Goal: Task Accomplishment & Management: Manage account settings

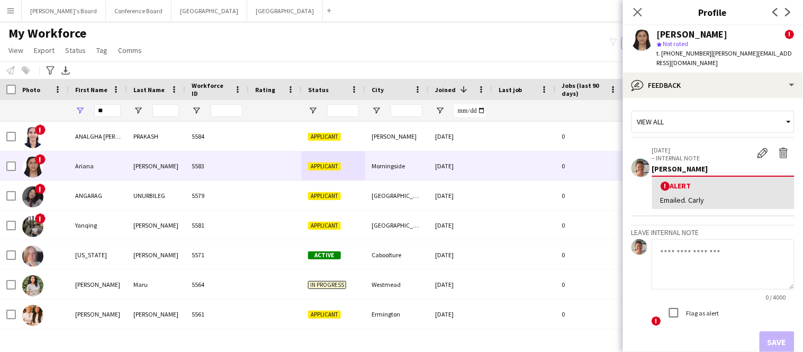
type input "*"
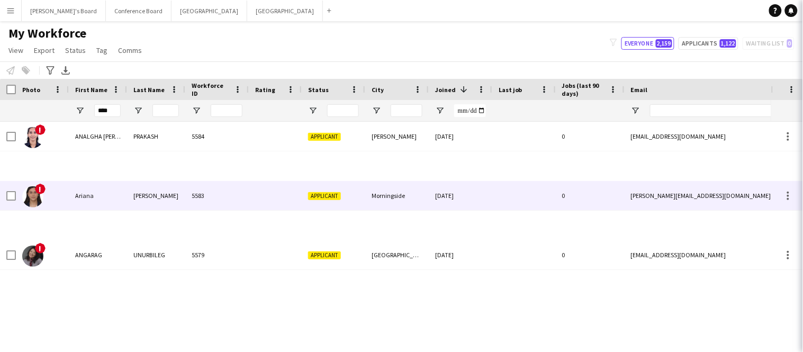
click at [803, 14] on icon at bounding box center [818, 12] width 10 height 10
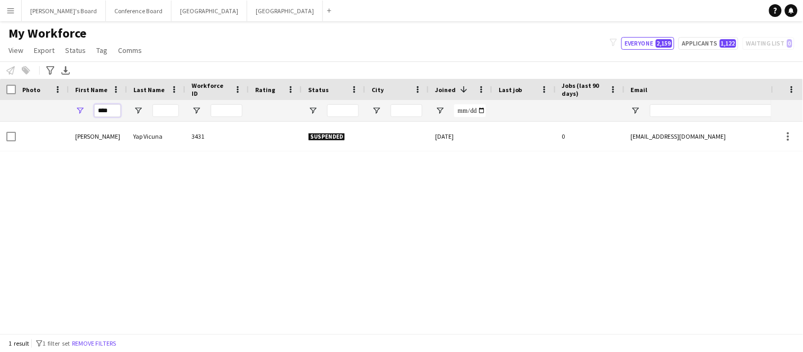
click at [112, 111] on input "****" at bounding box center [107, 110] width 26 height 13
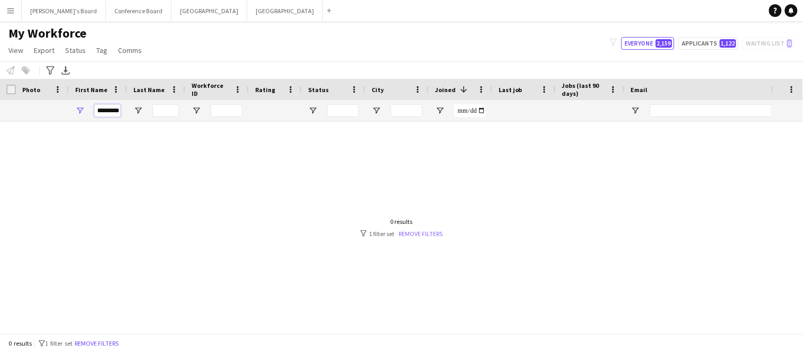
type input "*********"
click at [428, 232] on link "Remove filters" at bounding box center [421, 234] width 44 height 8
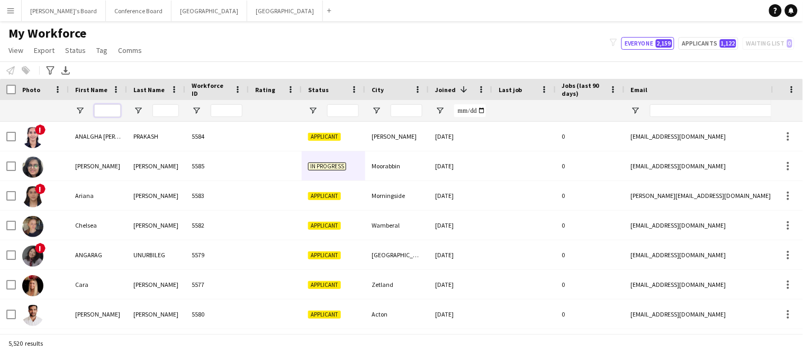
click at [115, 112] on input "First Name Filter Input" at bounding box center [107, 110] width 26 height 13
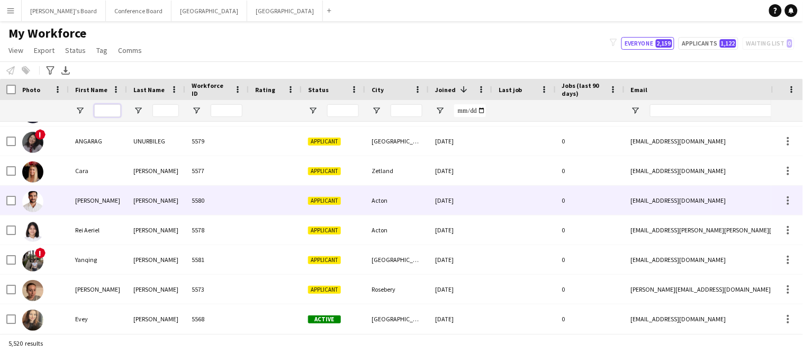
scroll to position [115, 0]
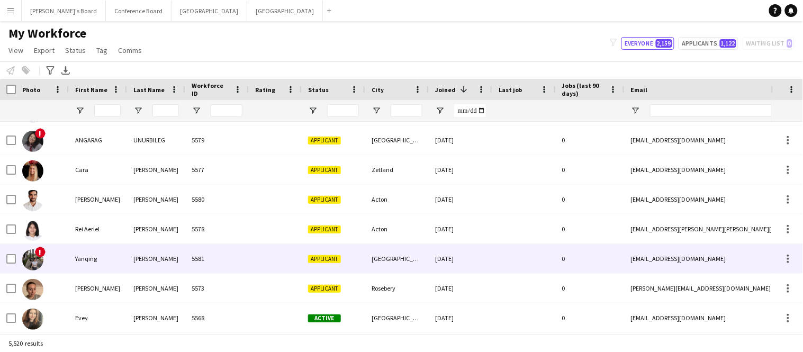
click at [105, 255] on div "Yanqing" at bounding box center [98, 258] width 58 height 29
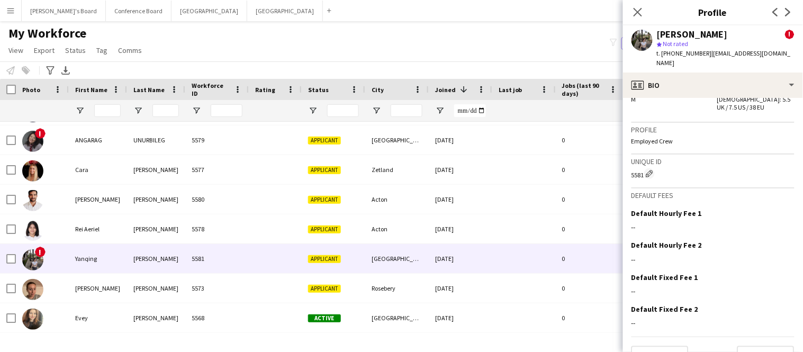
scroll to position [635, 0]
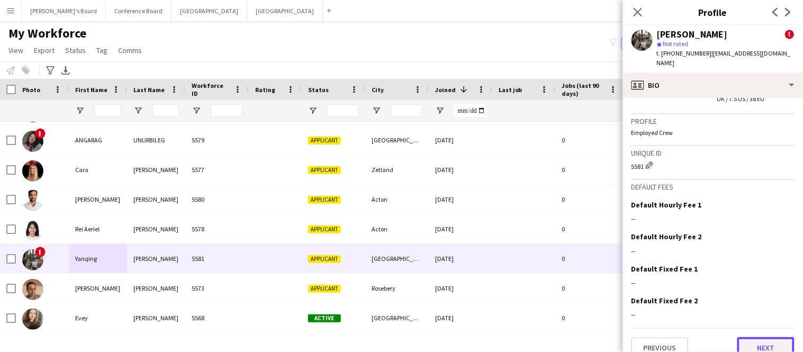
click at [749, 337] on button "Next" at bounding box center [766, 347] width 57 height 21
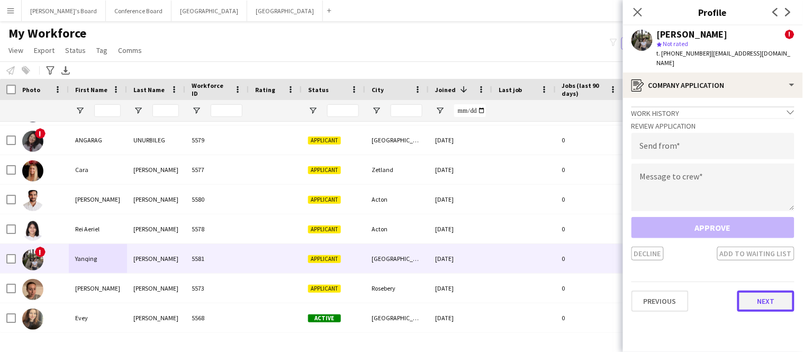
click at [759, 291] on button "Next" at bounding box center [766, 301] width 57 height 21
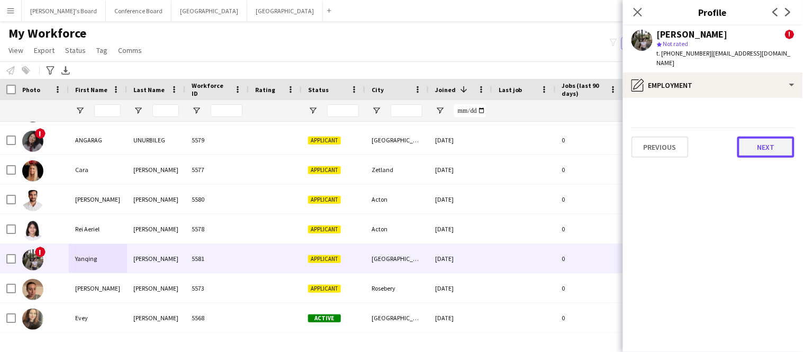
click at [776, 137] on button "Next" at bounding box center [766, 147] width 57 height 21
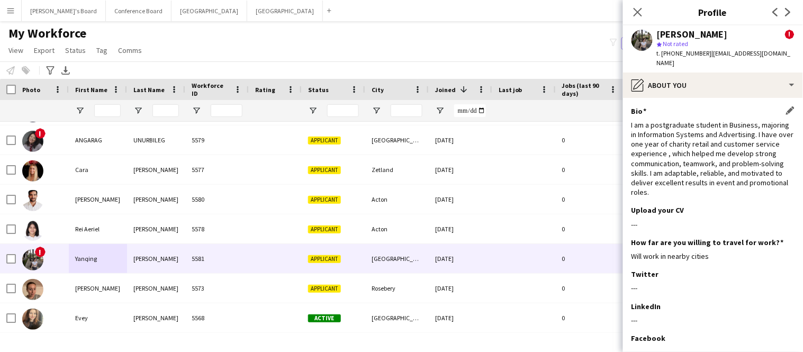
scroll to position [94, 0]
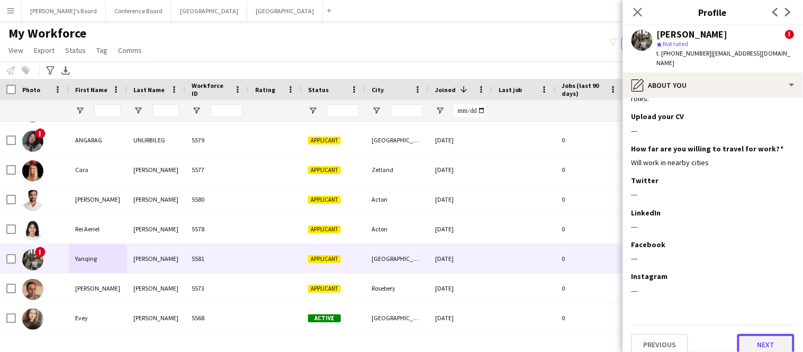
click at [759, 334] on button "Next" at bounding box center [766, 344] width 57 height 21
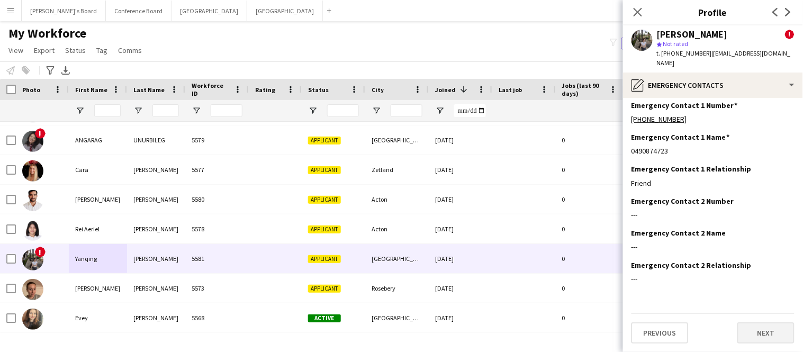
scroll to position [0, 0]
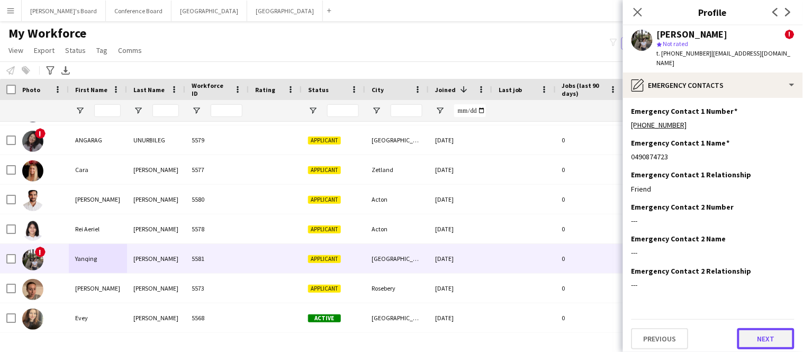
click at [759, 330] on button "Next" at bounding box center [766, 338] width 57 height 21
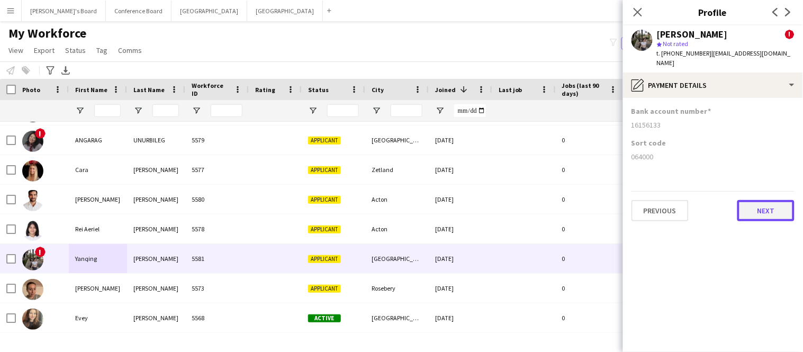
click at [751, 200] on button "Next" at bounding box center [766, 210] width 57 height 21
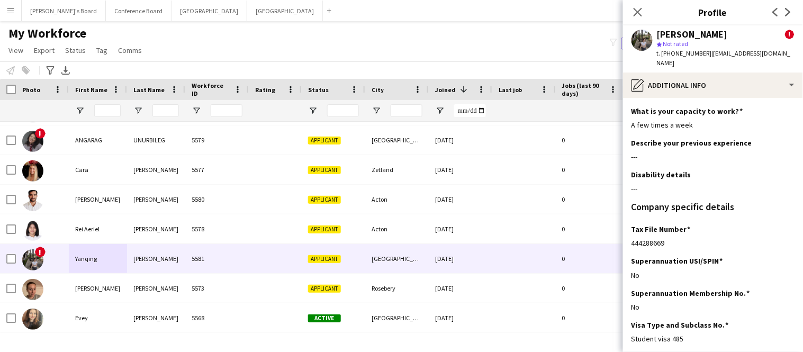
scroll to position [81, 0]
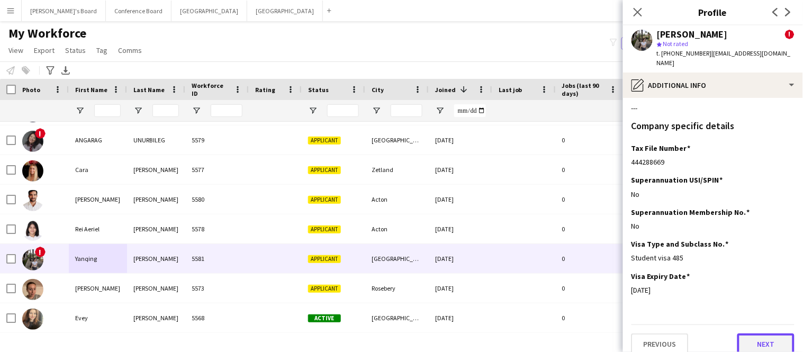
click at [747, 337] on button "Next" at bounding box center [766, 344] width 57 height 21
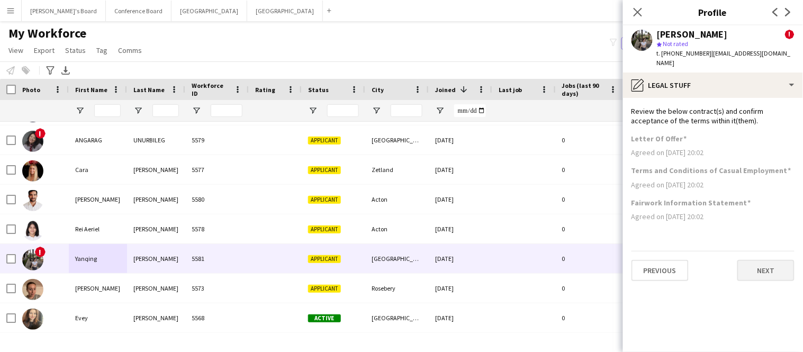
scroll to position [0, 0]
click at [753, 260] on button "Next" at bounding box center [766, 270] width 57 height 21
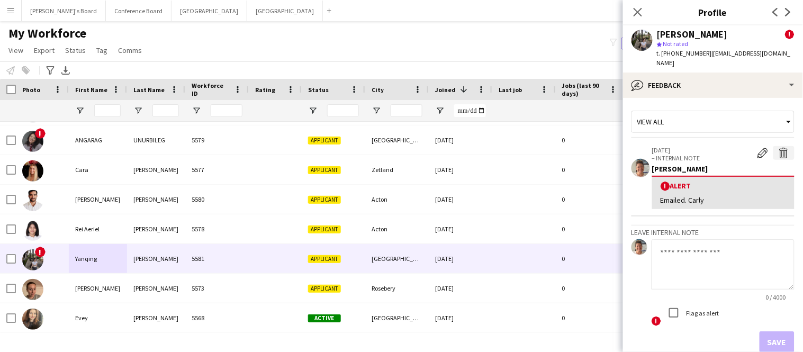
click at [782, 148] on app-icon "Delete alert" at bounding box center [784, 153] width 11 height 11
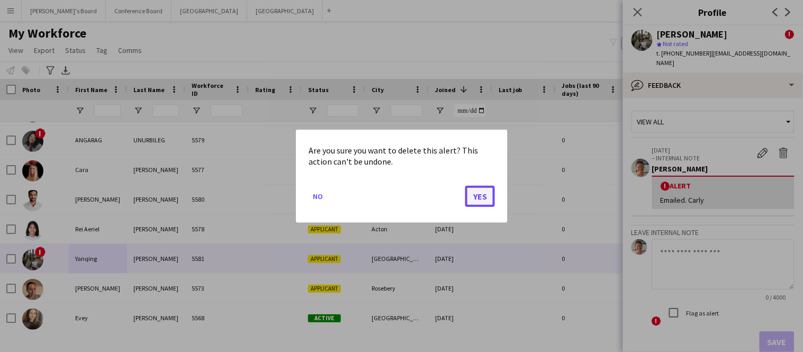
click at [476, 192] on button "Yes" at bounding box center [480, 195] width 30 height 21
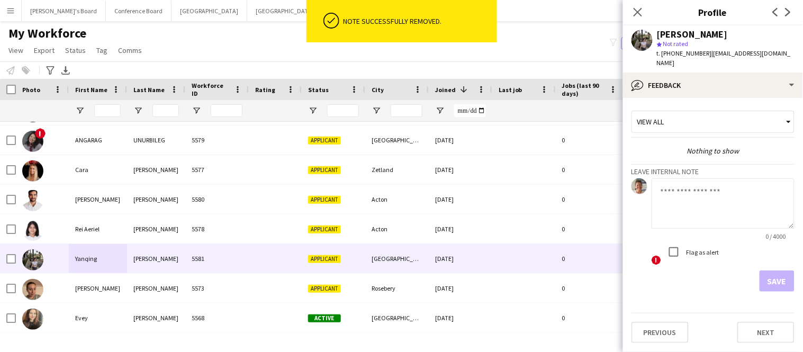
click at [702, 183] on textarea at bounding box center [723, 203] width 143 height 50
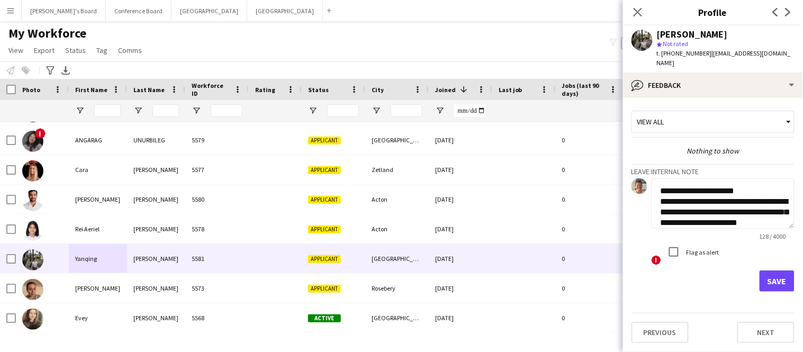
scroll to position [11, 0]
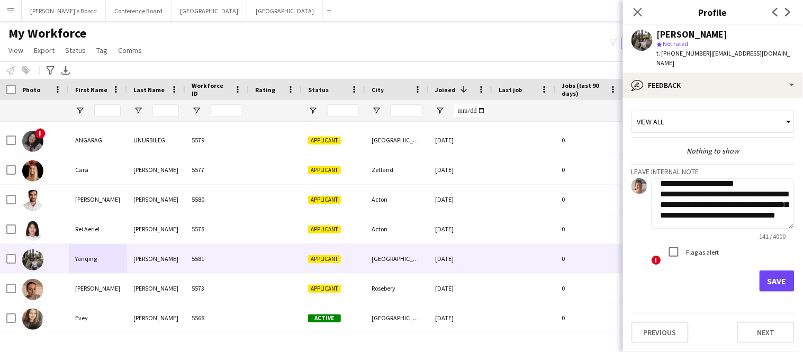
type textarea "**********"
click at [779, 271] on button "Save" at bounding box center [777, 281] width 35 height 21
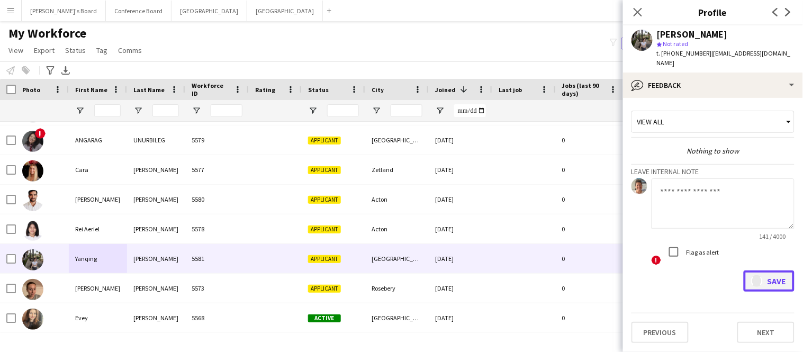
scroll to position [0, 0]
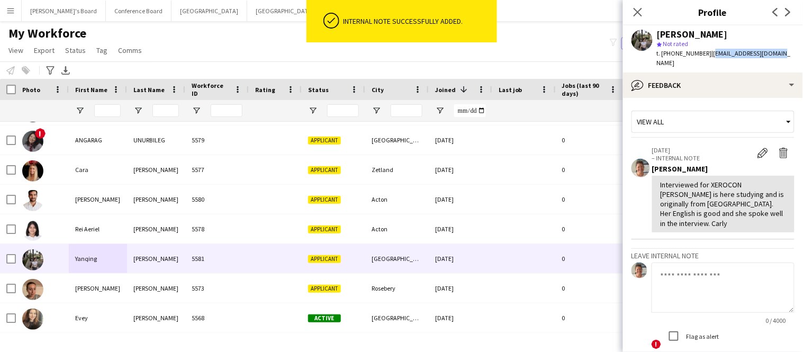
drag, startPoint x: 704, startPoint y: 55, endPoint x: 776, endPoint y: 57, distance: 71.5
click at [776, 57] on div "[PERSON_NAME] star Not rated t. [PHONE_NUMBER] | [EMAIL_ADDRESS][DOMAIN_NAME]" at bounding box center [713, 48] width 180 height 47
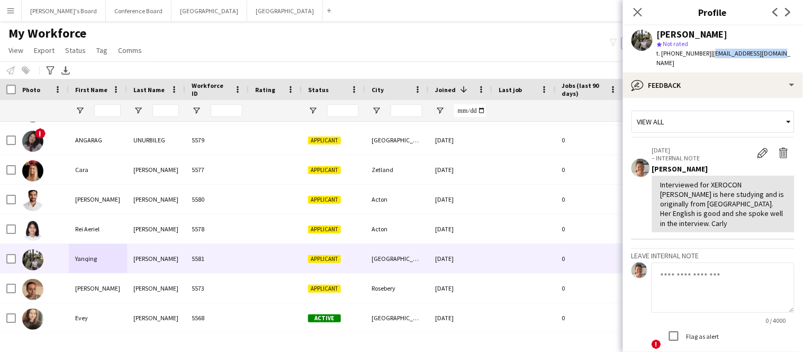
copy span "[EMAIL_ADDRESS][DOMAIN_NAME]"
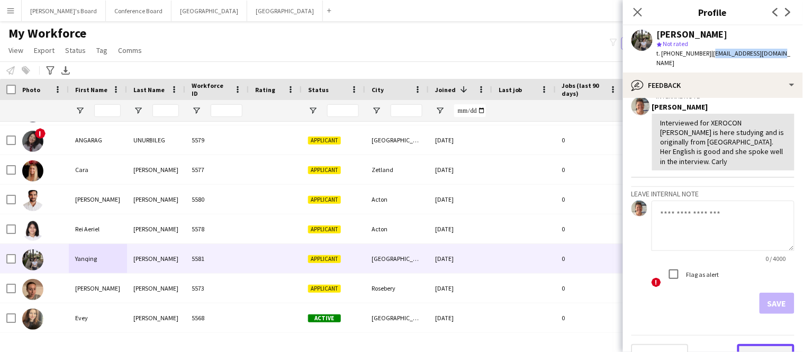
click at [761, 344] on button "Next" at bounding box center [766, 354] width 57 height 21
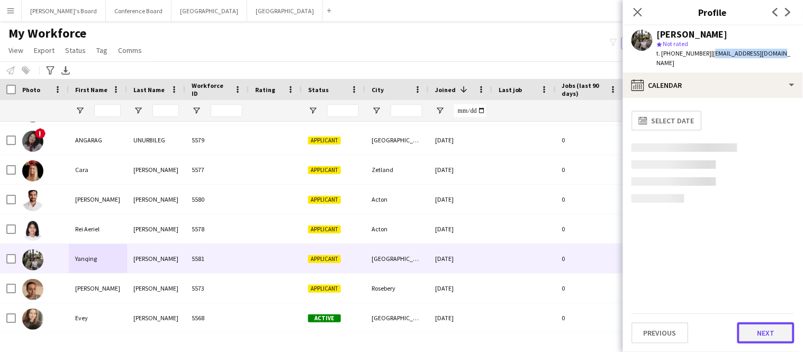
click at [761, 331] on button "Next" at bounding box center [766, 333] width 57 height 21
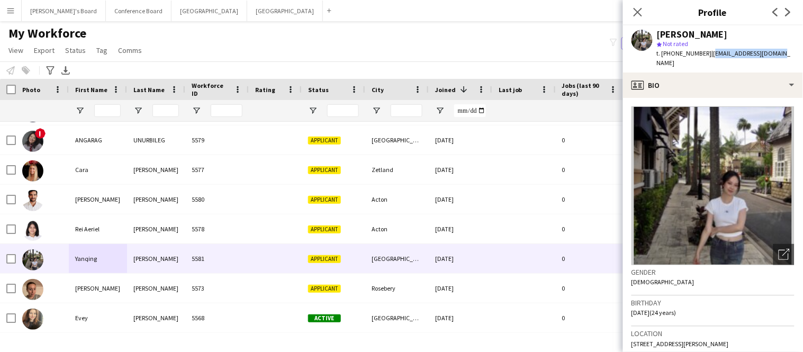
scroll to position [532, 0]
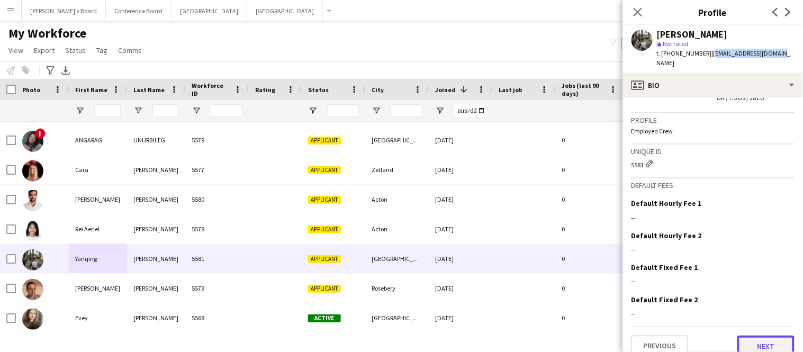
click at [762, 336] on button "Next" at bounding box center [766, 346] width 57 height 21
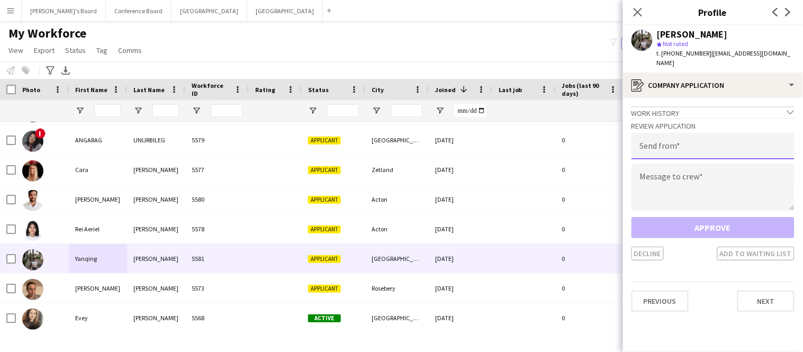
click at [718, 144] on input "email" at bounding box center [713, 146] width 163 height 26
type input "**********"
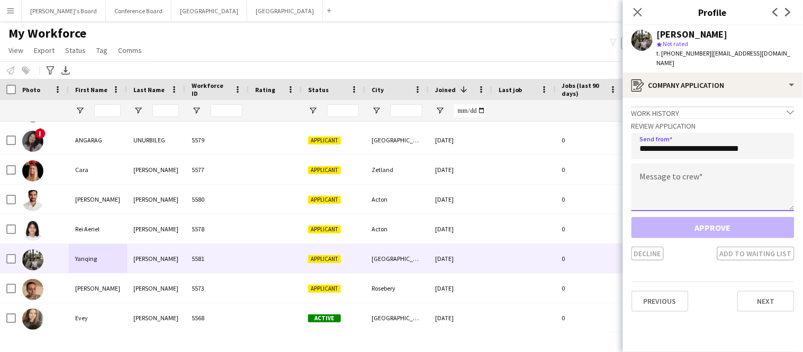
click at [711, 168] on textarea at bounding box center [713, 188] width 163 height 48
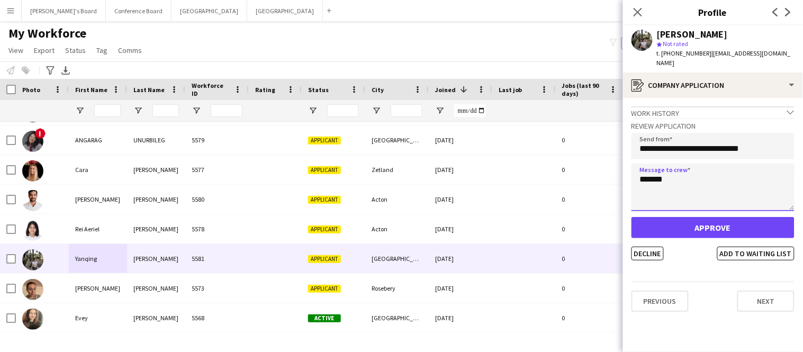
type textarea "*******"
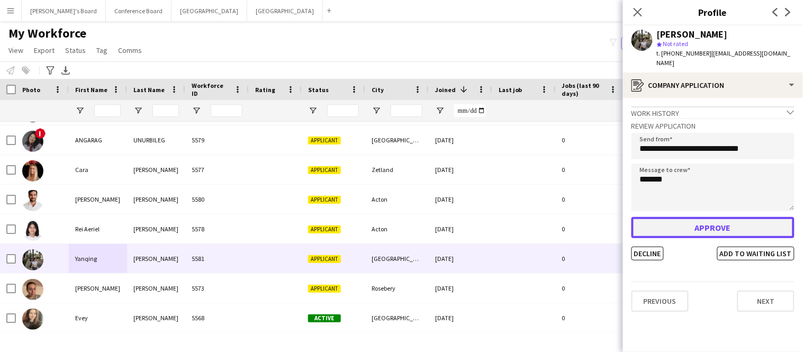
click at [704, 217] on button "Approve" at bounding box center [713, 227] width 163 height 21
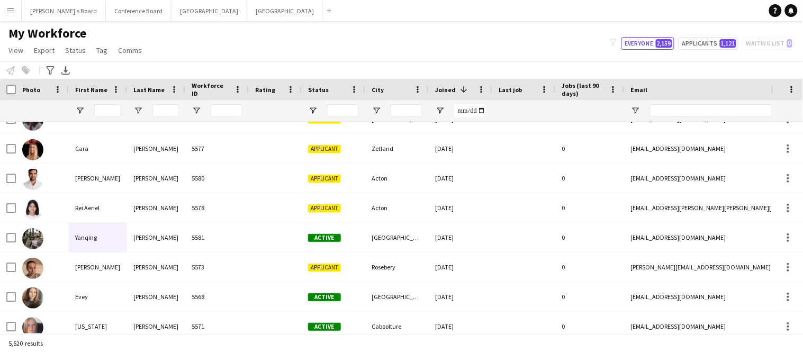
scroll to position [0, 0]
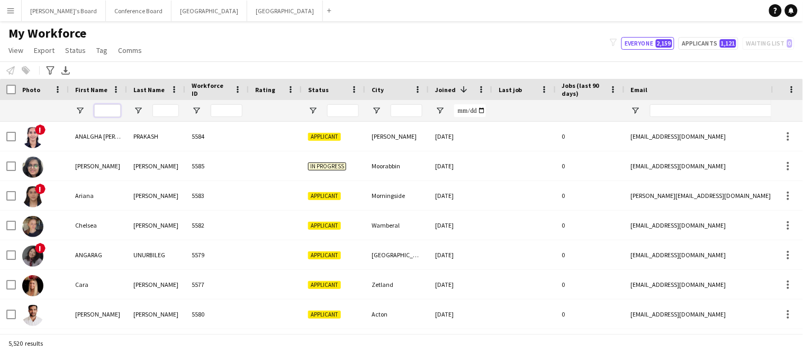
click at [110, 114] on input "First Name Filter Input" at bounding box center [107, 110] width 26 height 13
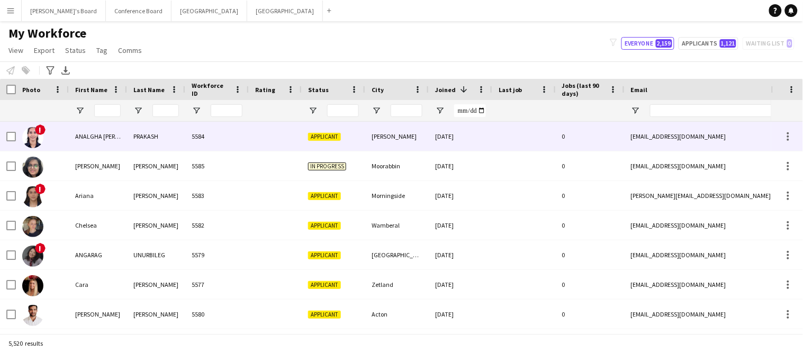
click at [112, 141] on div "ANALGHA [PERSON_NAME]" at bounding box center [98, 136] width 58 height 29
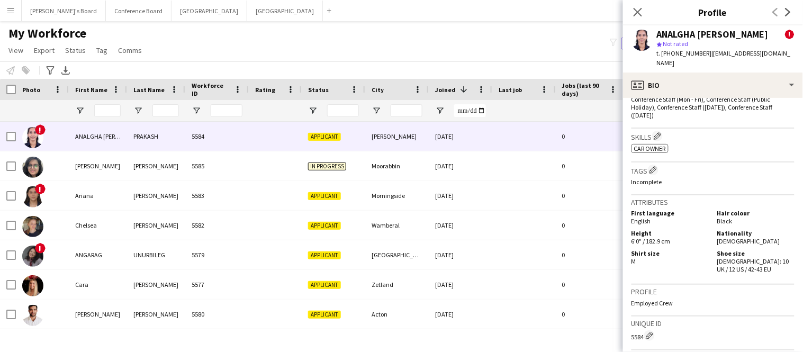
scroll to position [607, 0]
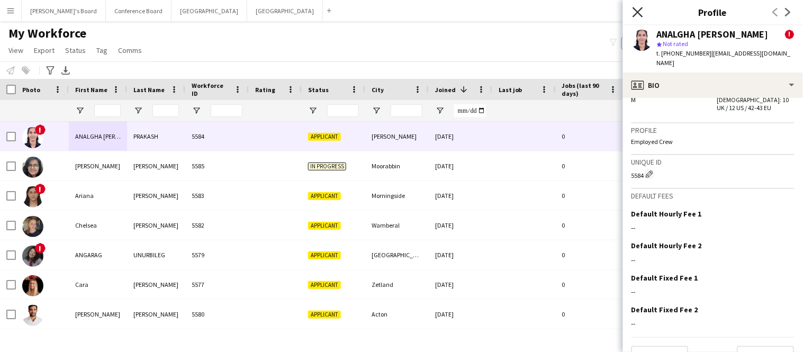
click at [638, 15] on icon "Close pop-in" at bounding box center [638, 12] width 10 height 10
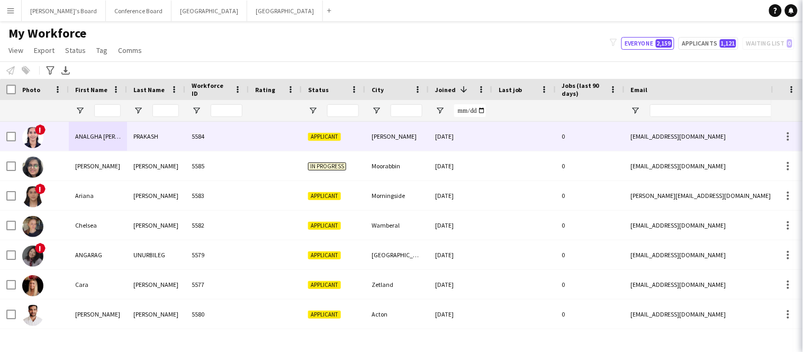
click at [803, 11] on icon at bounding box center [818, 12] width 8 height 8
click at [137, 139] on div "PRAKASH" at bounding box center [156, 136] width 58 height 29
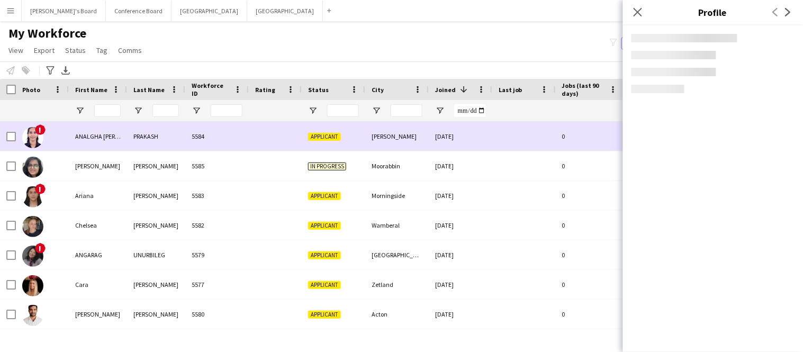
click at [634, 139] on div "[EMAIL_ADDRESS][DOMAIN_NAME]" at bounding box center [731, 136] width 212 height 29
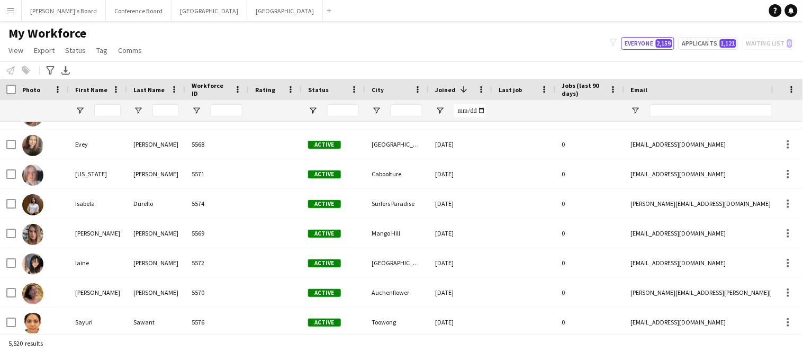
scroll to position [0, 0]
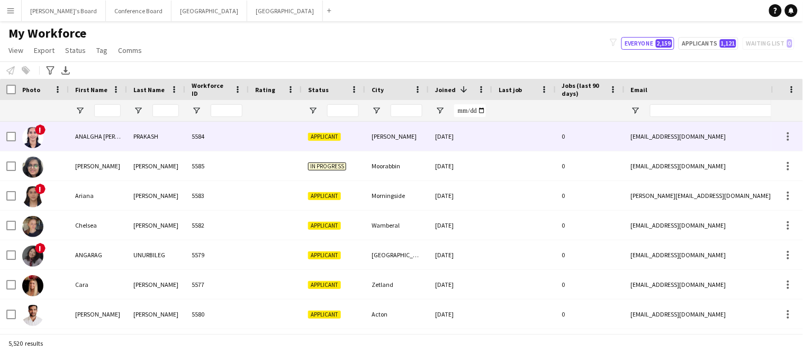
click at [683, 137] on div "[EMAIL_ADDRESS][DOMAIN_NAME]" at bounding box center [731, 136] width 212 height 29
click at [111, 135] on div "ANALGHA [PERSON_NAME]" at bounding box center [98, 136] width 58 height 29
click at [103, 135] on div "ANALGHA [PERSON_NAME]" at bounding box center [98, 136] width 58 height 29
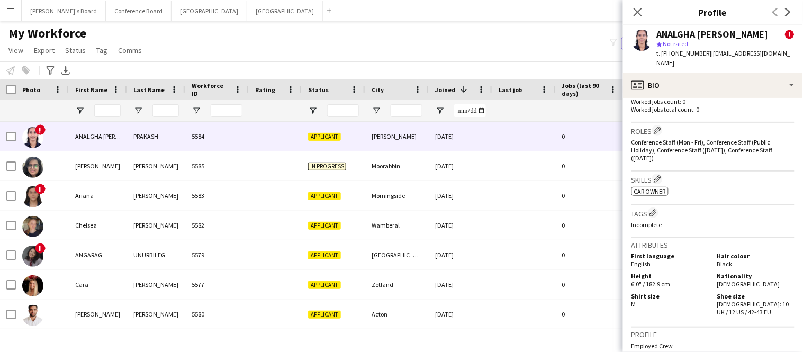
scroll to position [607, 0]
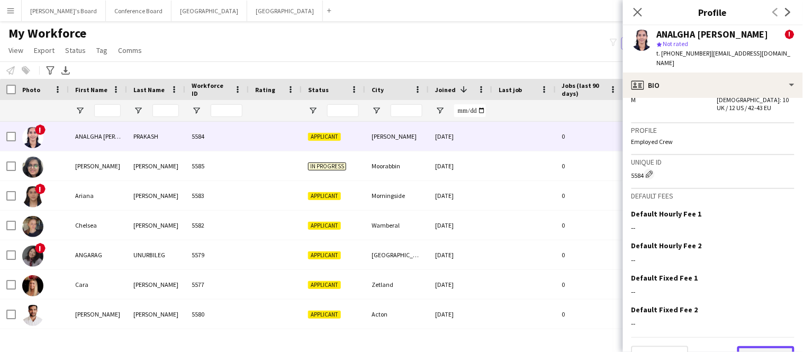
click at [775, 346] on button "Next" at bounding box center [766, 356] width 57 height 21
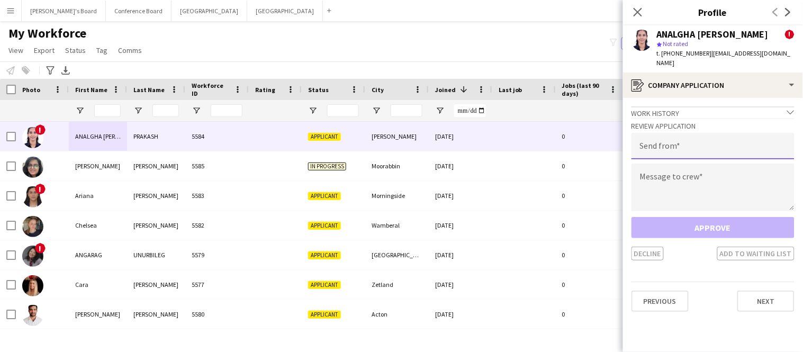
click at [704, 140] on input "email" at bounding box center [713, 146] width 163 height 26
type input "**********"
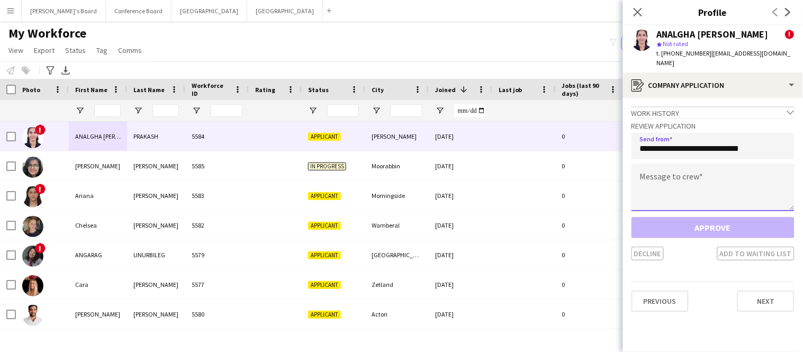
click at [703, 164] on textarea at bounding box center [713, 188] width 163 height 48
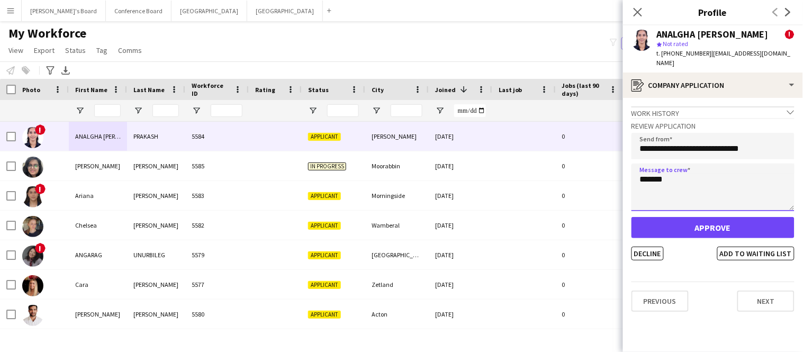
type textarea "*******"
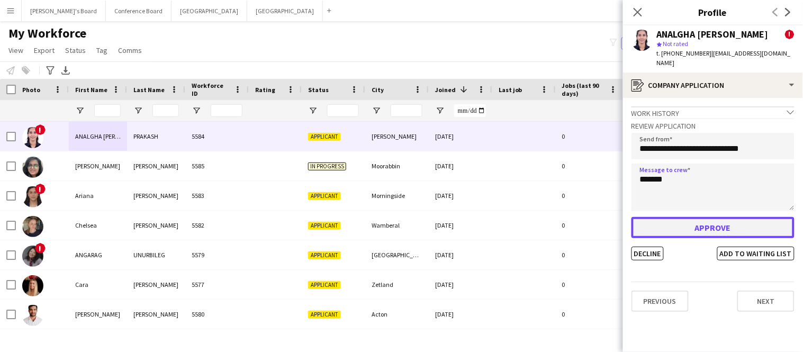
click at [711, 221] on button "Approve" at bounding box center [713, 227] width 163 height 21
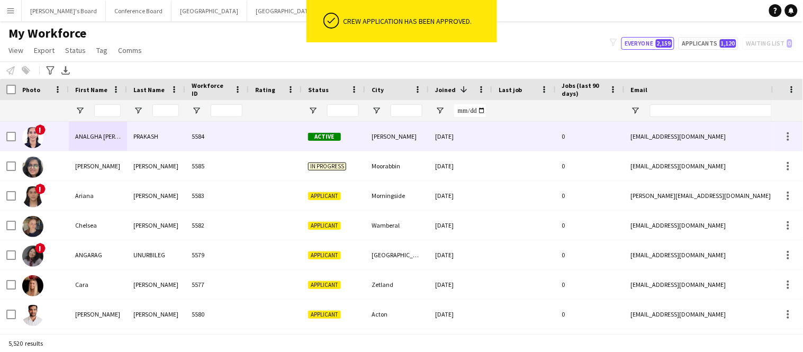
click at [504, 134] on div at bounding box center [525, 136] width 64 height 29
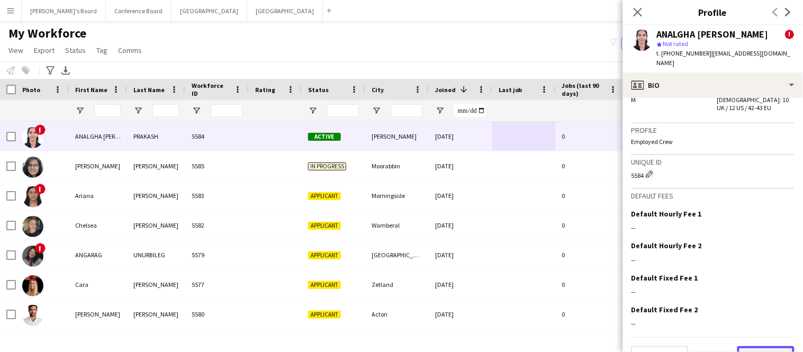
click at [763, 346] on button "Next" at bounding box center [766, 356] width 57 height 21
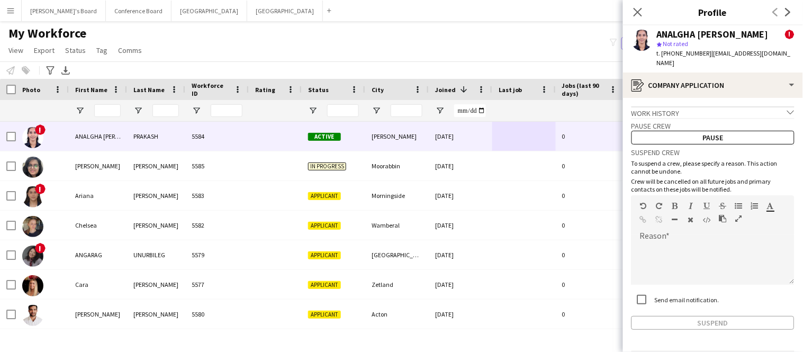
scroll to position [27, 0]
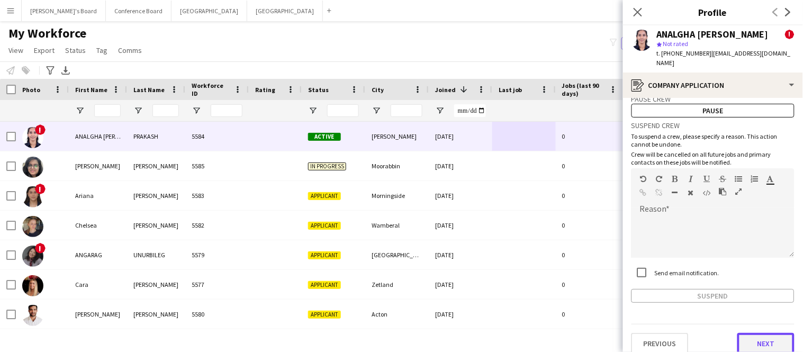
click at [763, 339] on button "Next" at bounding box center [766, 343] width 57 height 21
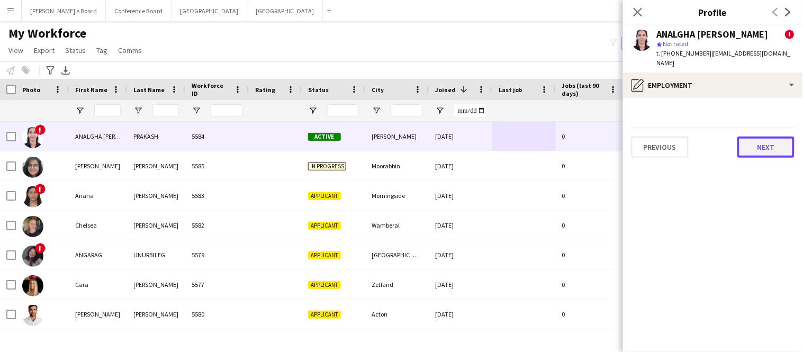
click at [753, 137] on button "Next" at bounding box center [766, 147] width 57 height 21
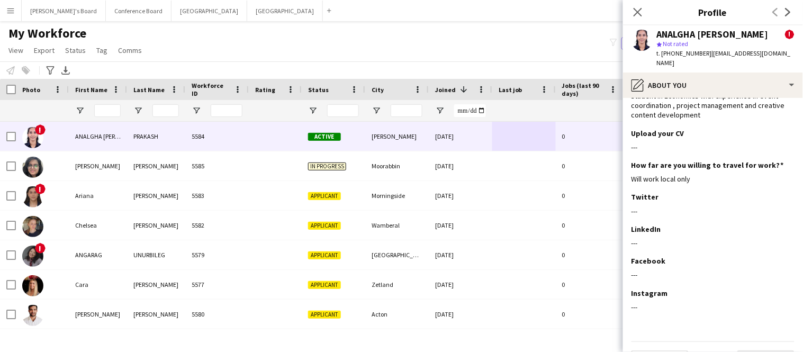
scroll to position [56, 0]
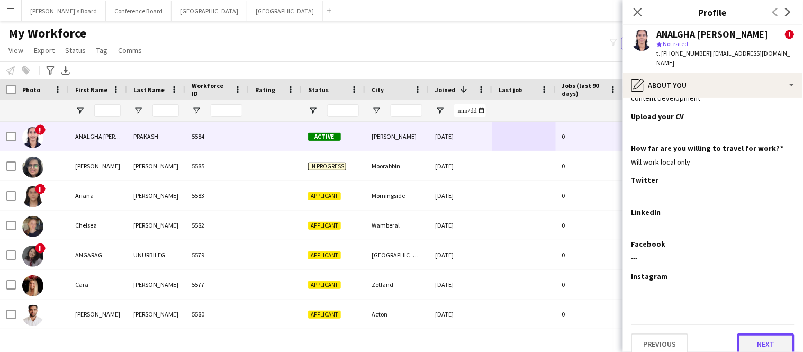
click at [766, 334] on button "Next" at bounding box center [766, 344] width 57 height 21
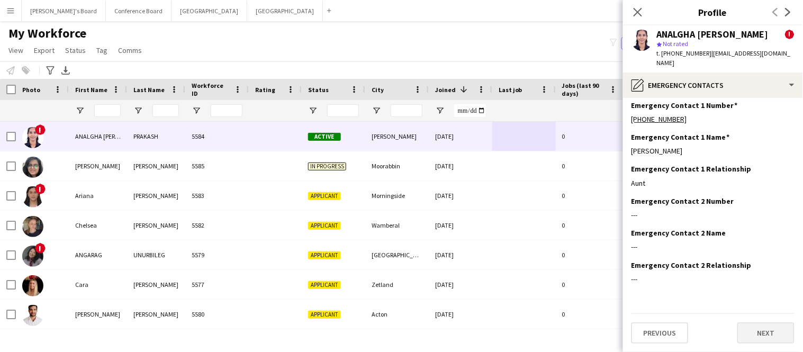
scroll to position [0, 0]
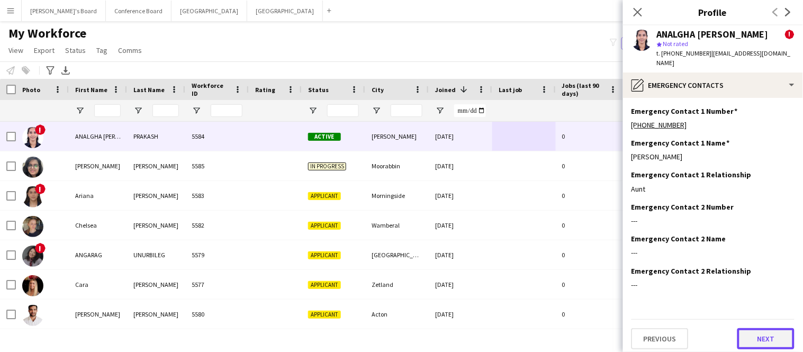
click at [766, 331] on button "Next" at bounding box center [766, 338] width 57 height 21
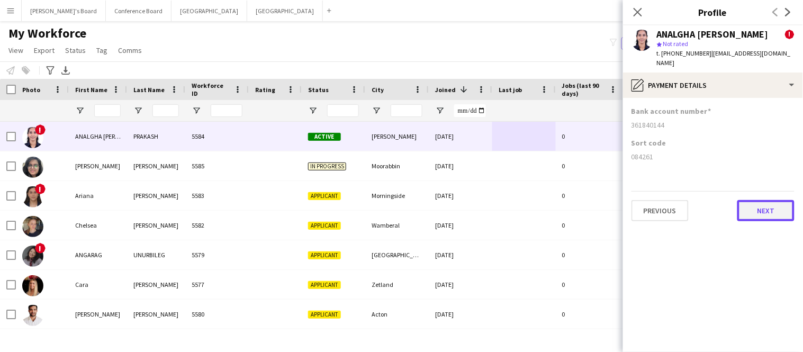
click at [762, 205] on button "Next" at bounding box center [766, 210] width 57 height 21
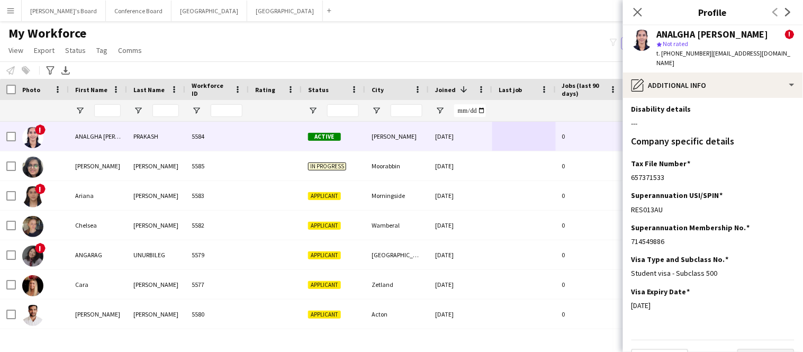
scroll to position [81, 0]
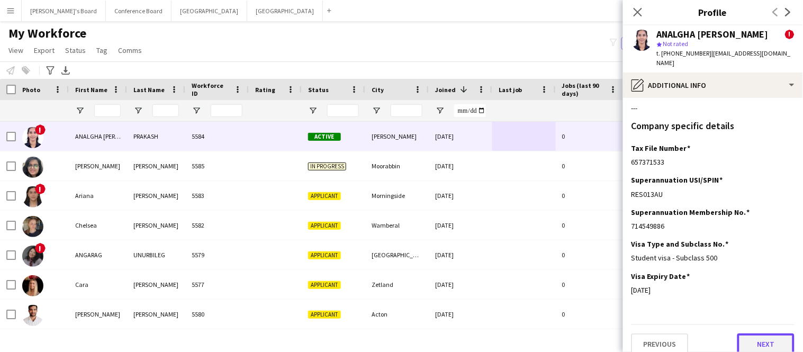
click at [759, 334] on button "Next" at bounding box center [766, 344] width 57 height 21
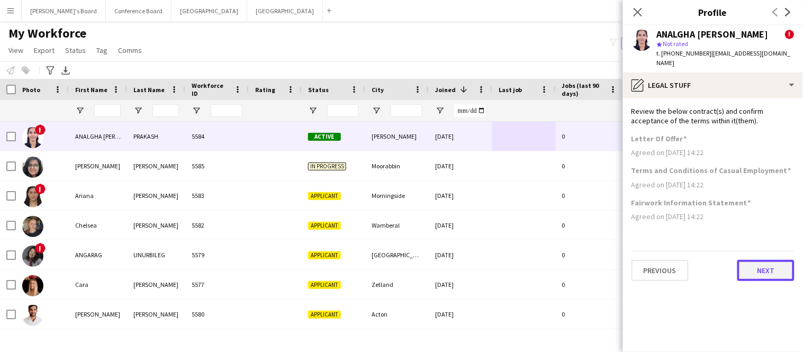
click at [768, 264] on button "Next" at bounding box center [766, 270] width 57 height 21
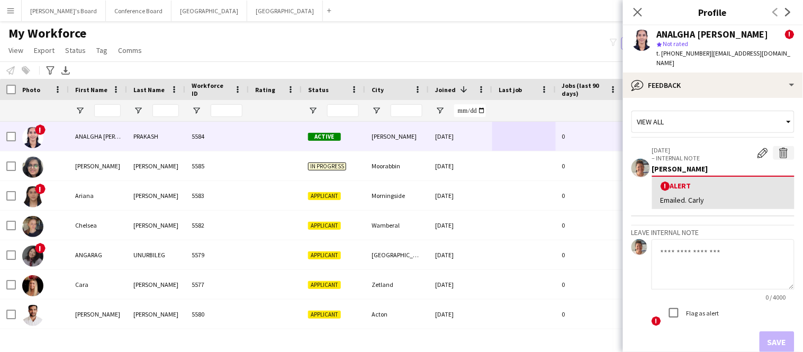
click at [780, 148] on app-icon "Delete alert" at bounding box center [784, 153] width 11 height 11
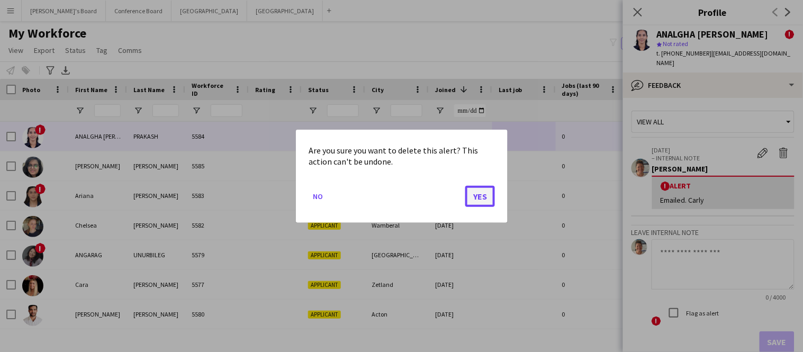
click at [488, 196] on button "Yes" at bounding box center [480, 195] width 30 height 21
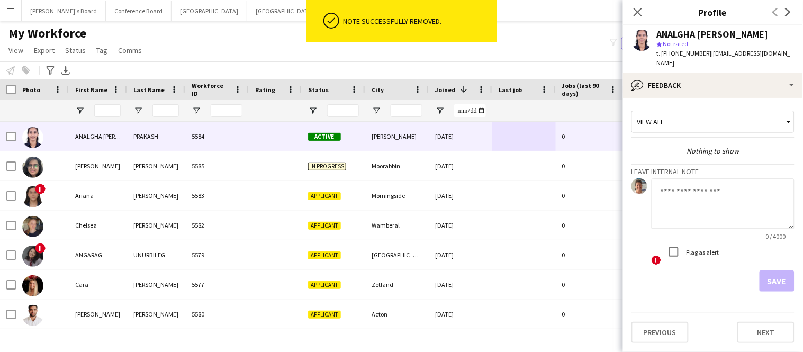
click at [684, 191] on textarea at bounding box center [723, 203] width 143 height 50
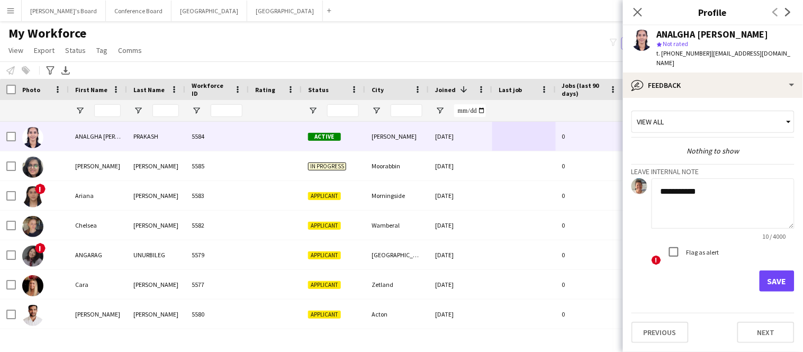
type textarea "**********"
click at [691, 205] on textarea "**********" at bounding box center [723, 203] width 143 height 50
click at [755, 205] on textarea "**********" at bounding box center [723, 203] width 143 height 50
click at [786, 192] on textarea "**********" at bounding box center [723, 203] width 143 height 50
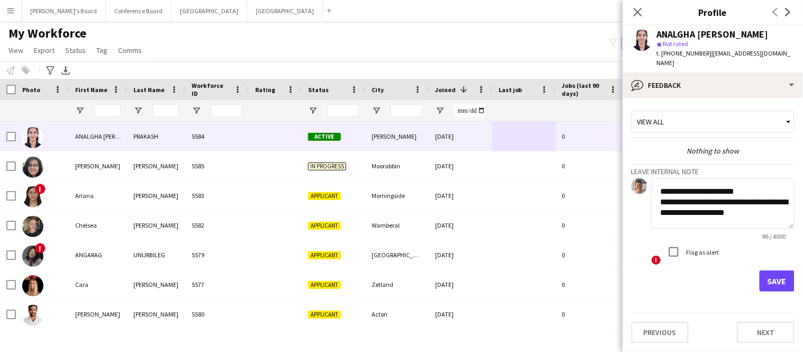
click at [771, 210] on textarea "**********" at bounding box center [723, 203] width 143 height 50
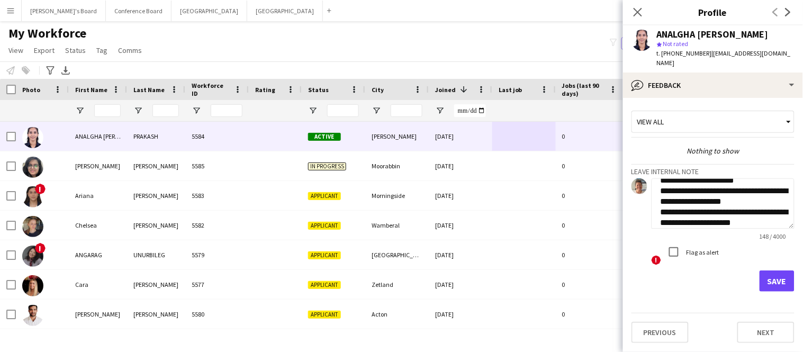
scroll to position [22, 0]
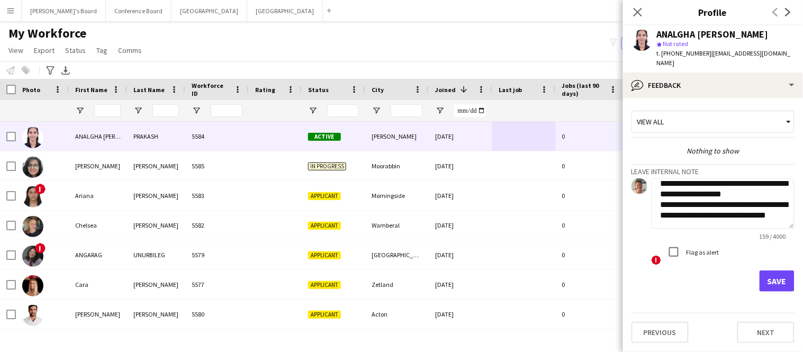
type textarea "**********"
click at [774, 275] on button "Save" at bounding box center [777, 281] width 35 height 21
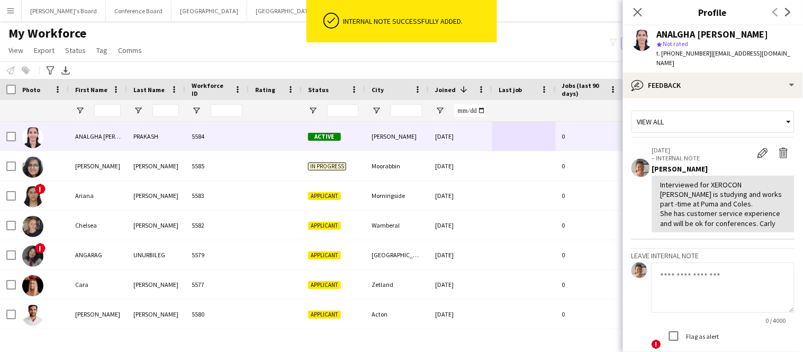
scroll to position [71, 0]
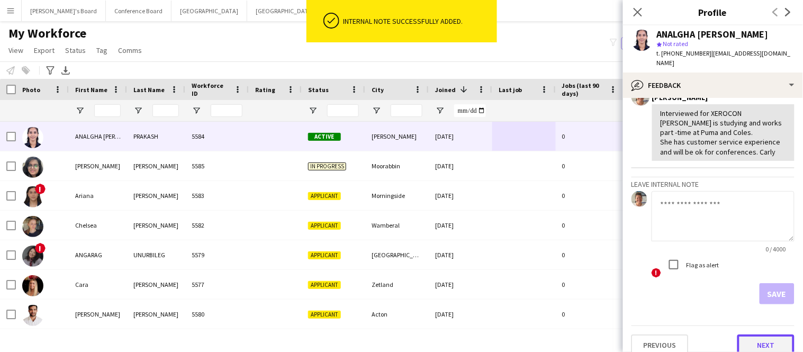
click at [755, 335] on button "Next" at bounding box center [766, 345] width 57 height 21
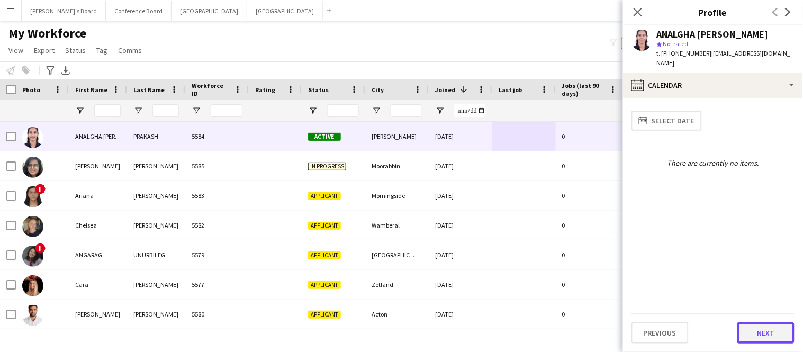
click at [753, 332] on button "Next" at bounding box center [766, 333] width 57 height 21
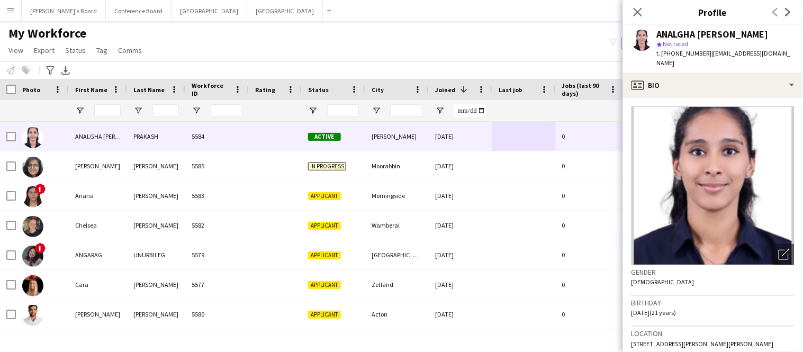
scroll to position [505, 0]
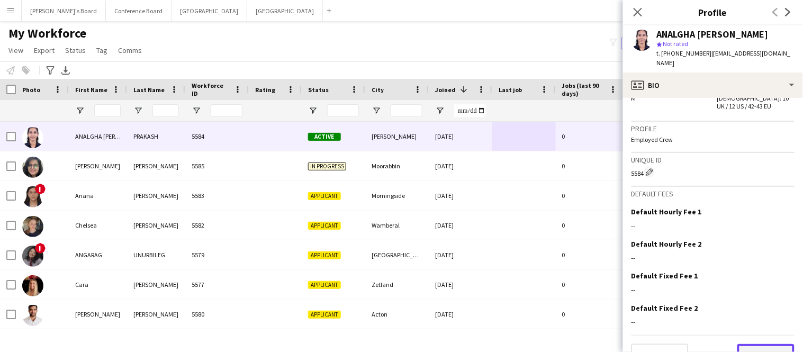
click at [760, 344] on button "Next" at bounding box center [766, 354] width 57 height 21
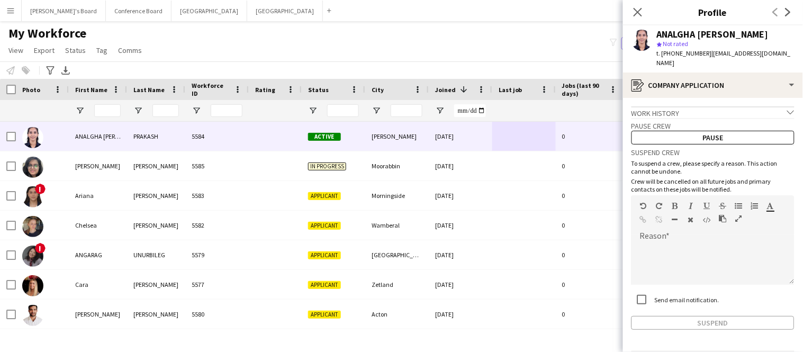
scroll to position [27, 0]
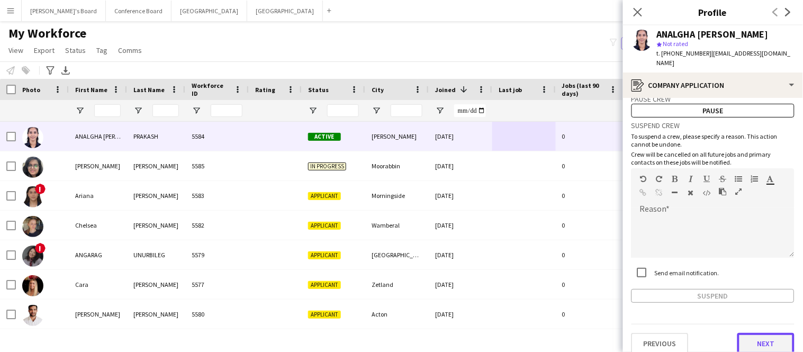
click at [758, 333] on button "Next" at bounding box center [766, 343] width 57 height 21
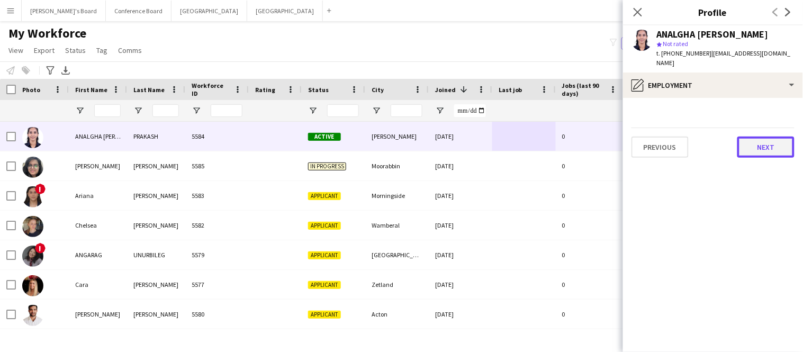
click at [756, 137] on button "Next" at bounding box center [766, 147] width 57 height 21
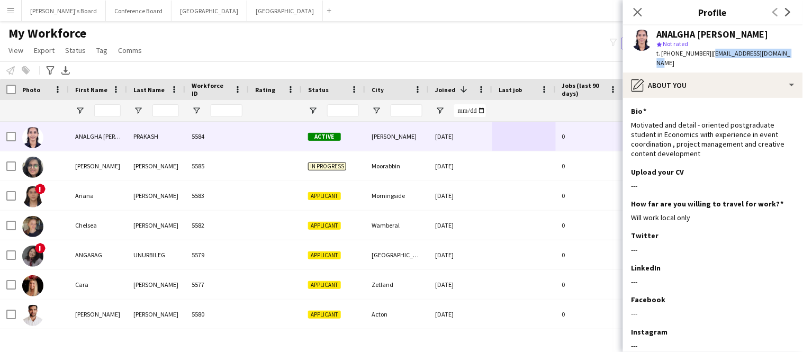
drag, startPoint x: 705, startPoint y: 55, endPoint x: 781, endPoint y: 58, distance: 75.2
click at [781, 58] on div "ANALGHA [PERSON_NAME] star Not rated t. [PHONE_NUMBER] | [EMAIL_ADDRESS][DOMAIN…" at bounding box center [713, 48] width 180 height 47
copy span "[EMAIL_ADDRESS][DOMAIN_NAME]"
click at [112, 111] on input "First Name Filter Input" at bounding box center [107, 110] width 26 height 13
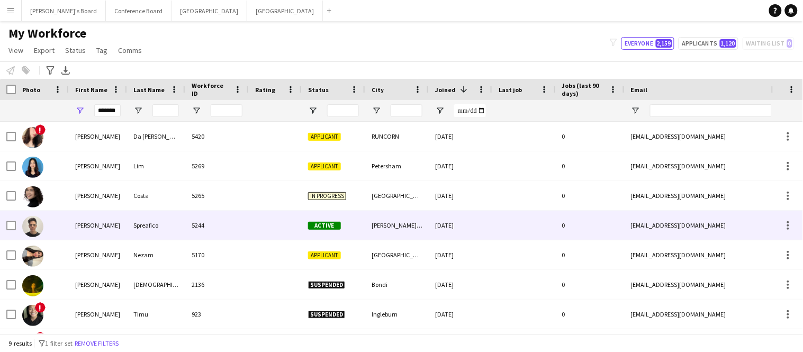
click at [149, 225] on div "Spreafico" at bounding box center [156, 225] width 58 height 29
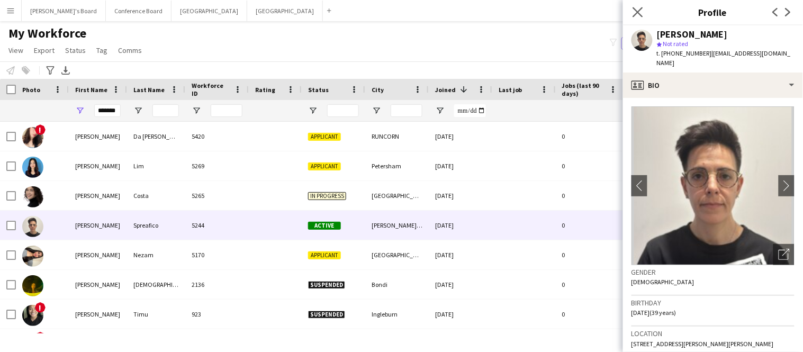
click at [633, 17] on icon "Close pop-in" at bounding box center [638, 12] width 10 height 10
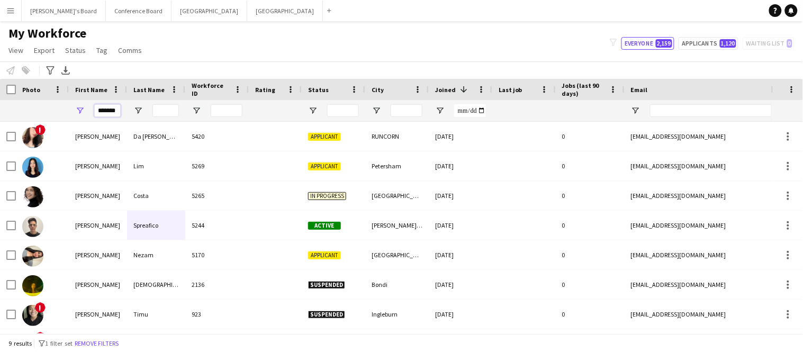
click at [119, 113] on input "*******" at bounding box center [107, 110] width 26 height 13
type input "*"
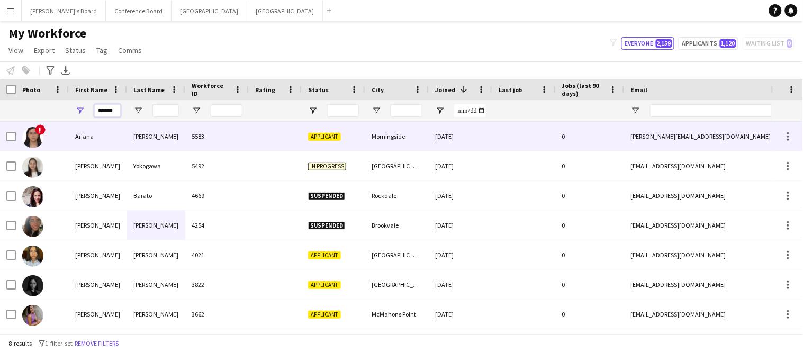
type input "******"
click at [162, 132] on div "[PERSON_NAME]" at bounding box center [156, 136] width 58 height 29
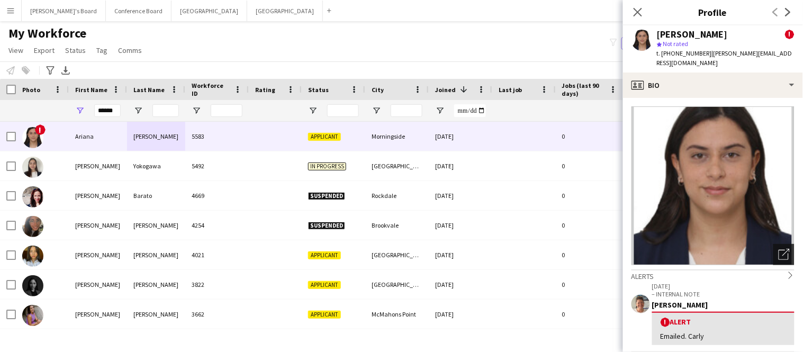
click at [785, 249] on icon "Open photos pop-in" at bounding box center [784, 254] width 11 height 11
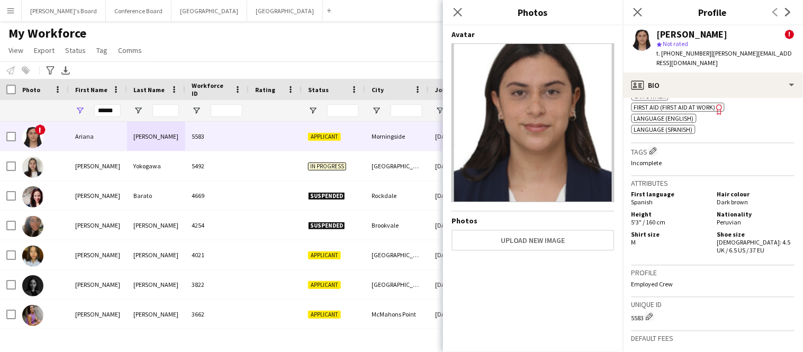
scroll to position [691, 0]
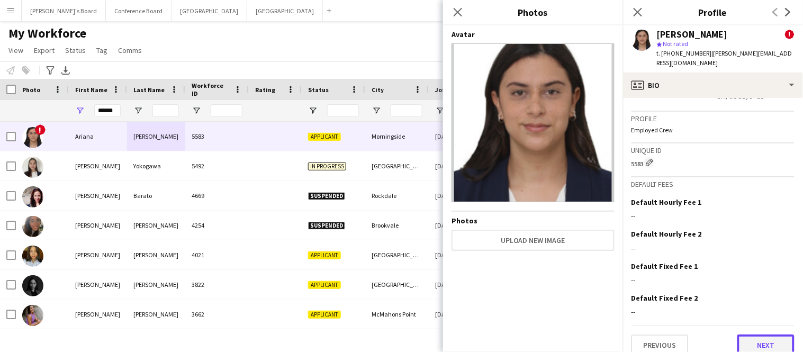
click at [768, 335] on button "Next" at bounding box center [766, 345] width 57 height 21
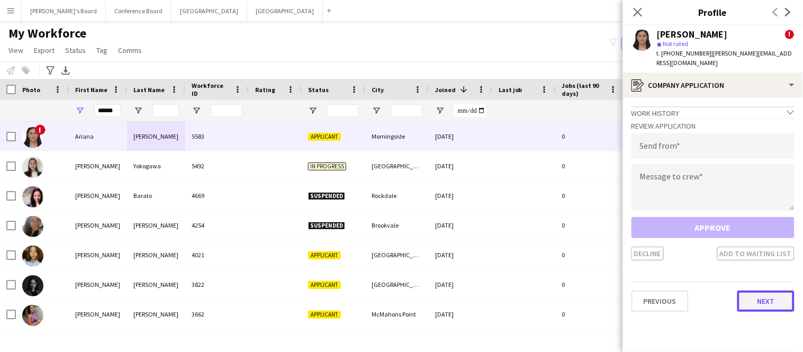
click at [756, 296] on button "Next" at bounding box center [766, 301] width 57 height 21
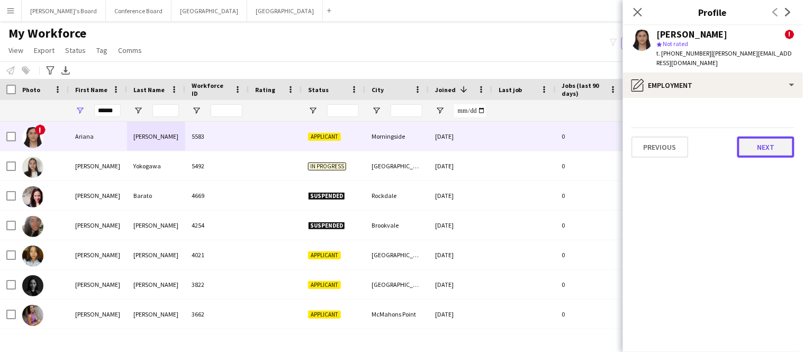
click at [760, 140] on button "Next" at bounding box center [766, 147] width 57 height 21
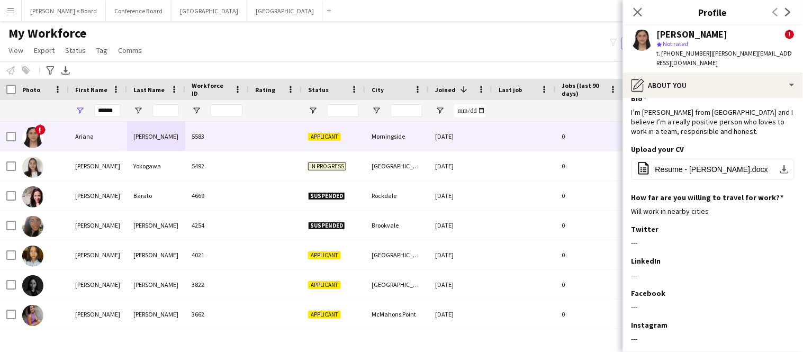
scroll to position [61, 0]
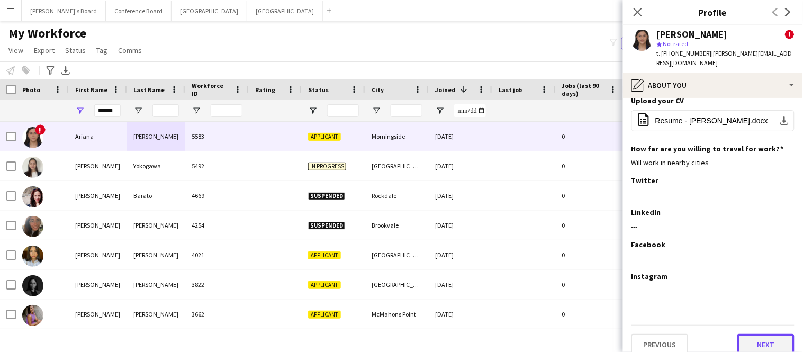
click at [775, 334] on button "Next" at bounding box center [766, 344] width 57 height 21
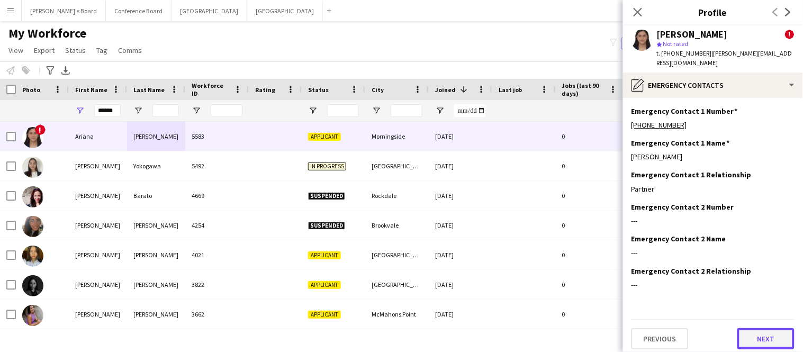
click at [775, 330] on button "Next" at bounding box center [766, 338] width 57 height 21
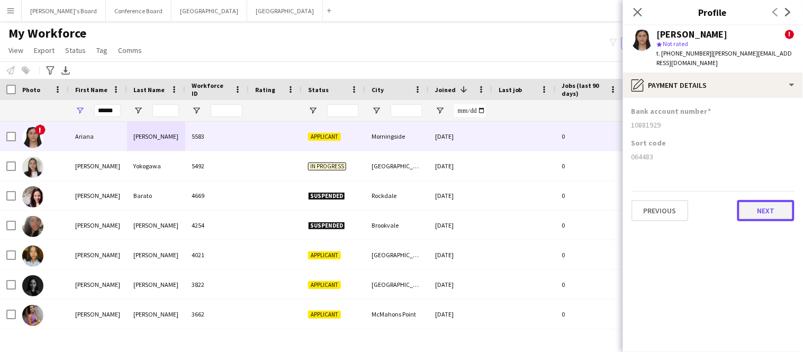
click at [768, 200] on button "Next" at bounding box center [766, 210] width 57 height 21
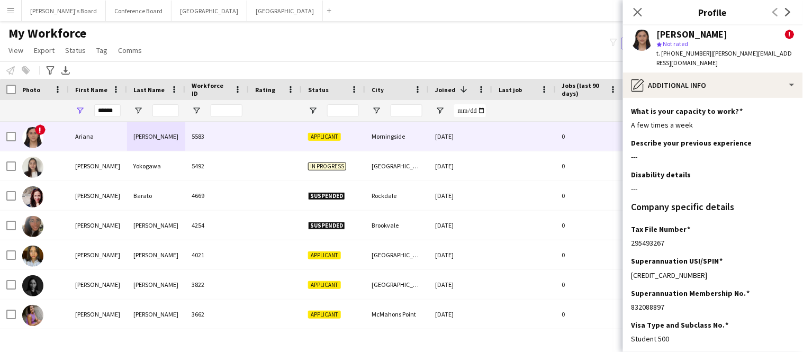
scroll to position [81, 0]
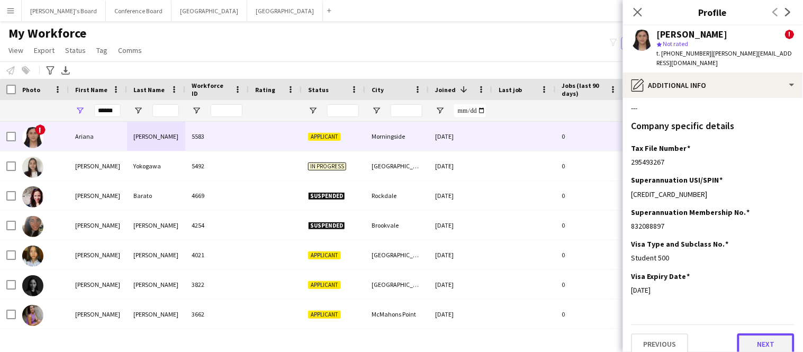
click at [787, 338] on button "Next" at bounding box center [766, 344] width 57 height 21
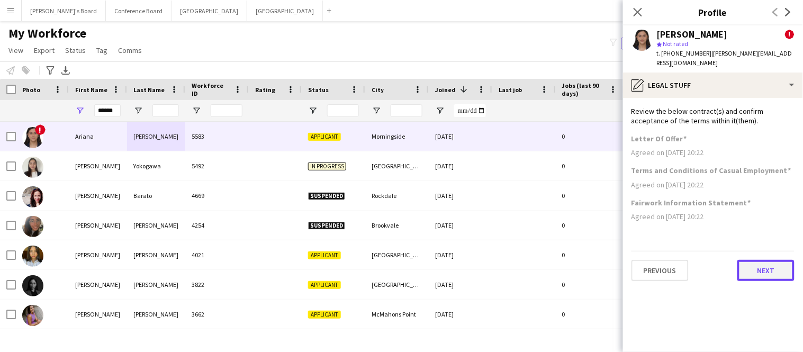
click at [762, 260] on button "Next" at bounding box center [766, 270] width 57 height 21
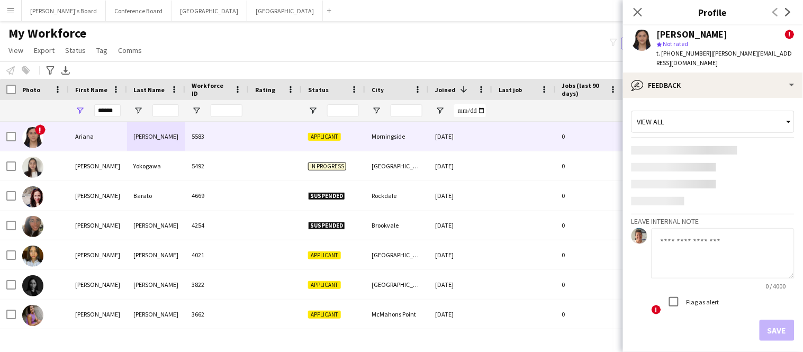
scroll to position [38, 0]
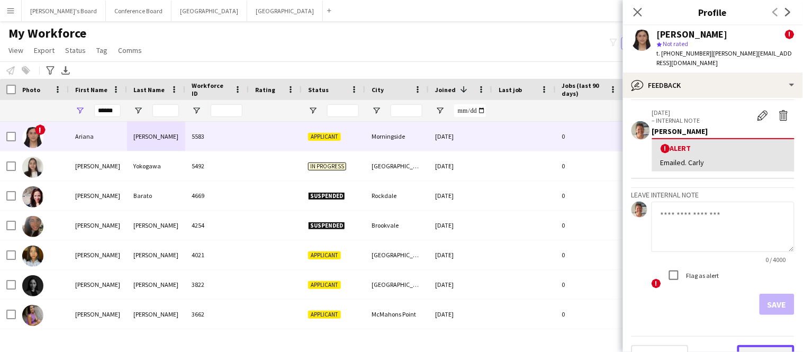
click at [766, 345] on button "Next" at bounding box center [766, 355] width 57 height 21
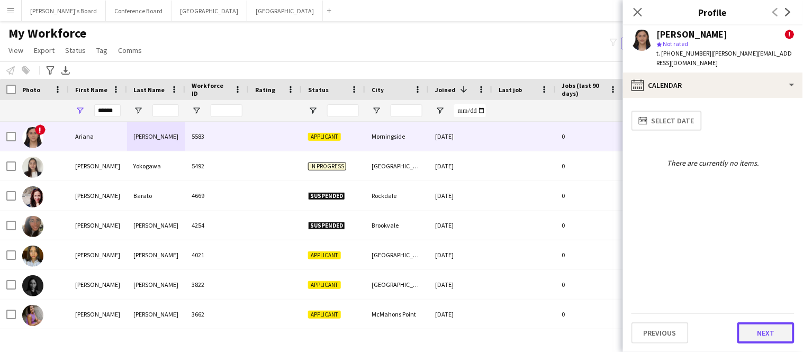
click at [766, 337] on button "Next" at bounding box center [766, 333] width 57 height 21
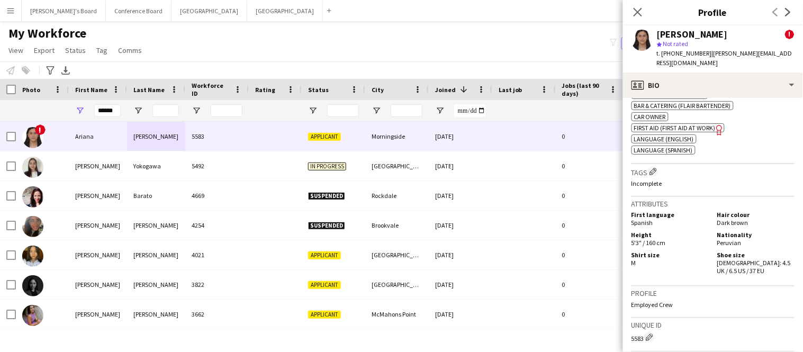
scroll to position [691, 0]
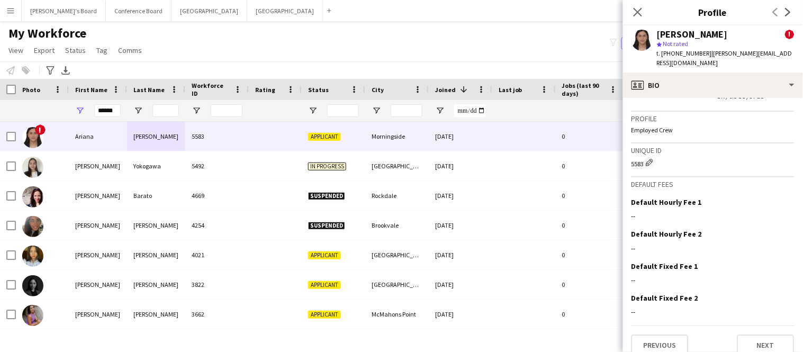
click at [762, 345] on app-crew-profile-bio "Open photos pop-in Alerts chevron-right [DATE] – INTERNAL NOTE [PERSON_NAME] ! …" at bounding box center [713, 225] width 180 height 254
click at [762, 339] on button "Next" at bounding box center [766, 345] width 57 height 21
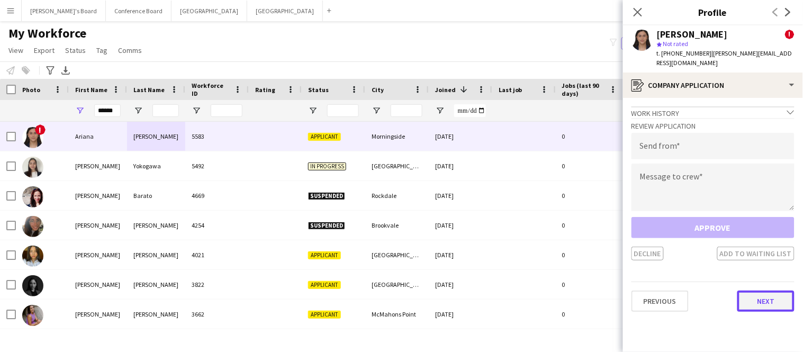
click at [760, 291] on button "Next" at bounding box center [766, 301] width 57 height 21
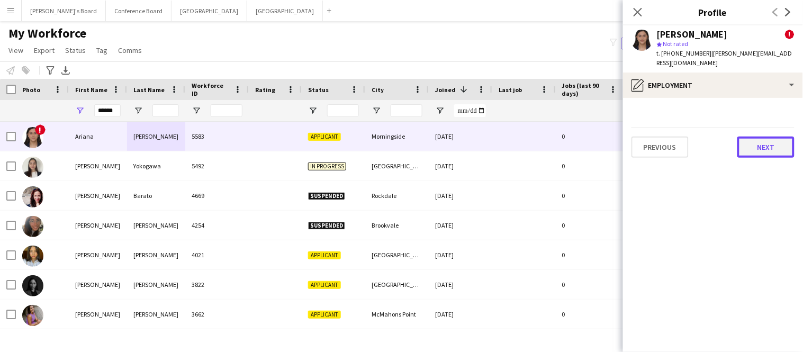
click at [759, 137] on button "Next" at bounding box center [766, 147] width 57 height 21
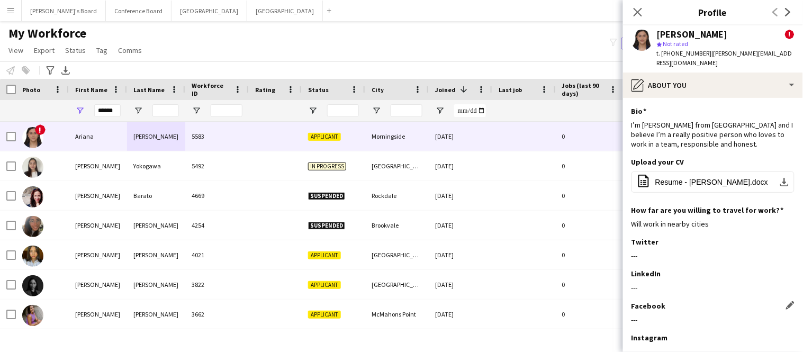
scroll to position [61, 0]
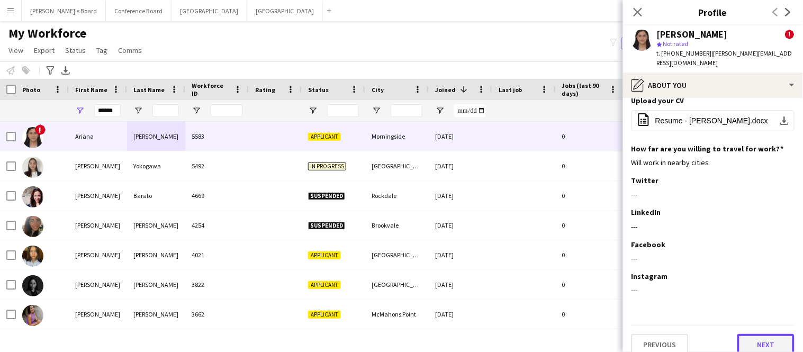
click at [763, 336] on button "Next" at bounding box center [766, 344] width 57 height 21
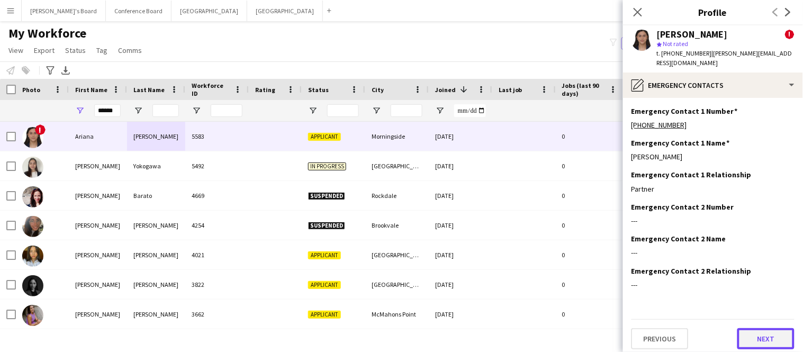
click at [763, 335] on button "Next" at bounding box center [766, 338] width 57 height 21
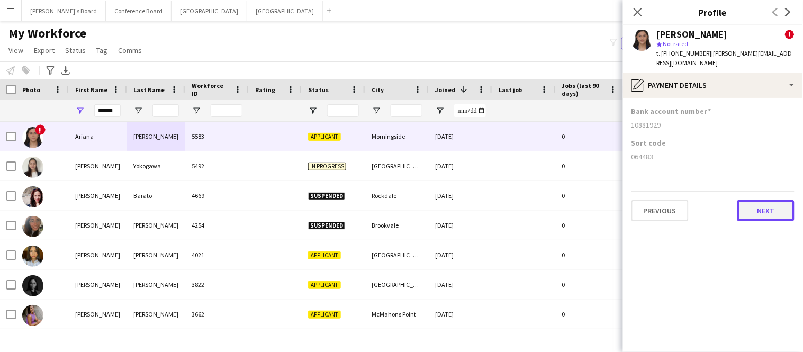
click at [774, 206] on button "Next" at bounding box center [766, 210] width 57 height 21
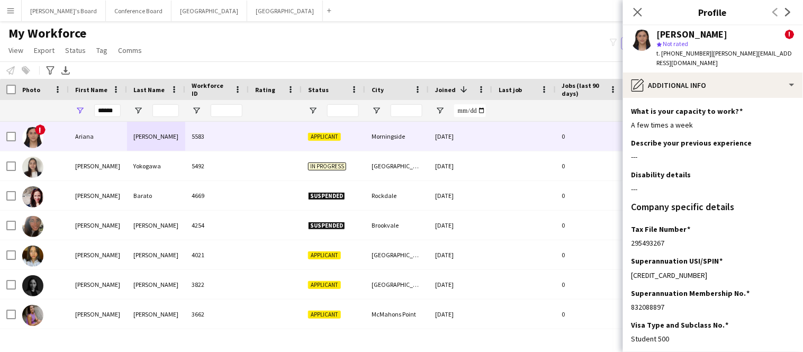
scroll to position [81, 0]
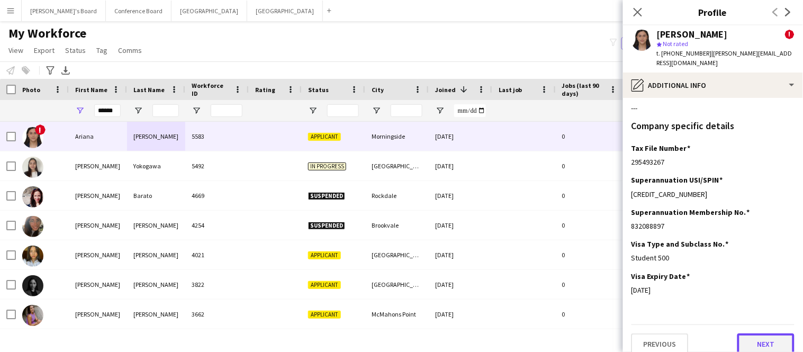
click at [760, 334] on button "Next" at bounding box center [766, 344] width 57 height 21
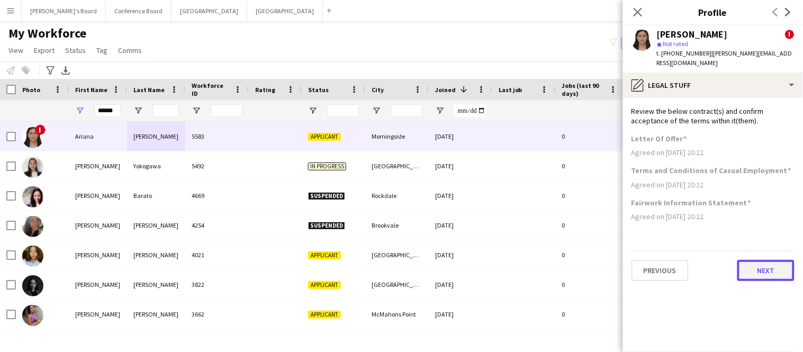
click at [769, 265] on button "Next" at bounding box center [766, 270] width 57 height 21
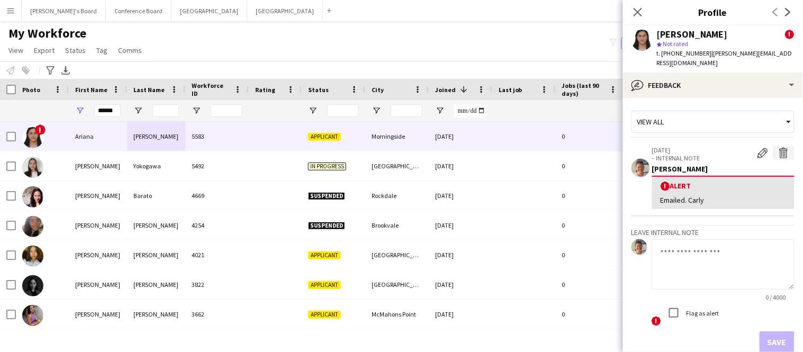
click at [785, 148] on app-icon "Delete alert" at bounding box center [784, 153] width 11 height 11
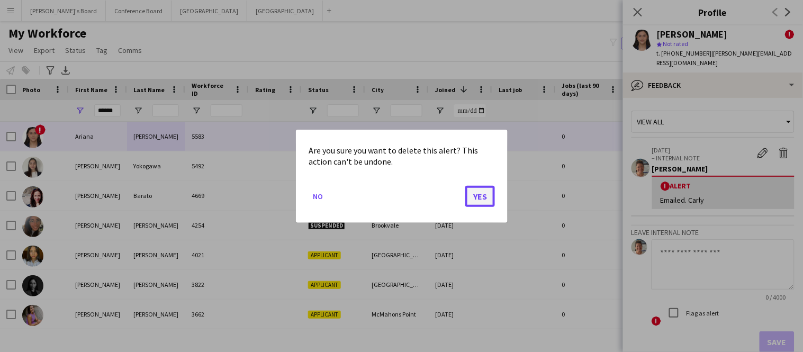
click at [486, 195] on button "Yes" at bounding box center [480, 195] width 30 height 21
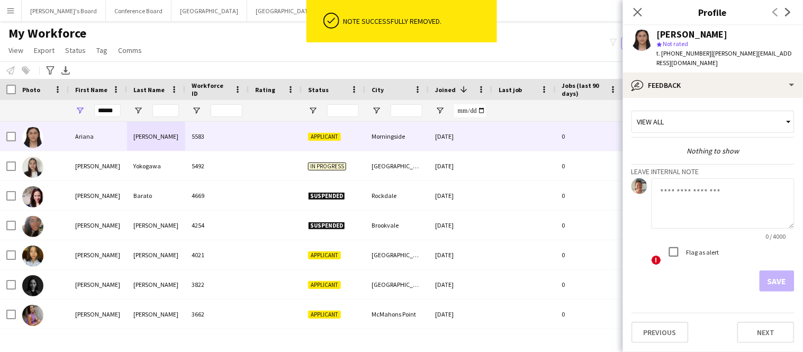
click at [692, 194] on textarea at bounding box center [723, 203] width 143 height 50
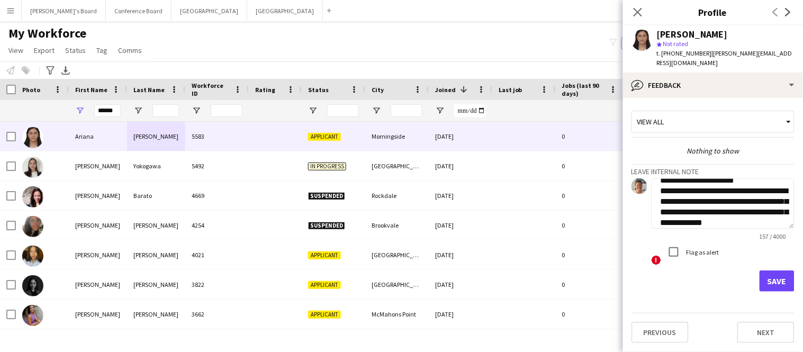
scroll to position [22, 0]
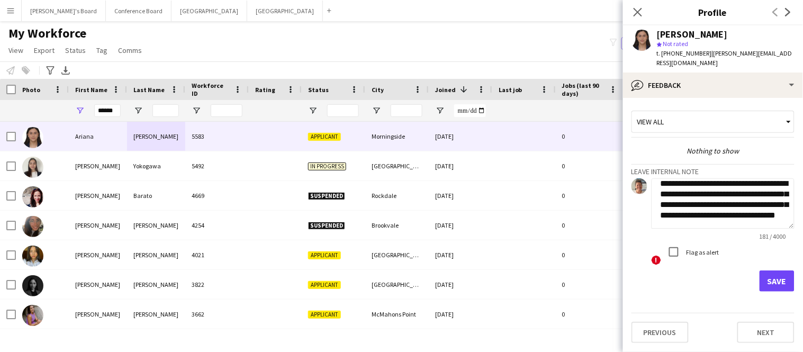
type textarea "**********"
click at [774, 272] on button "Save" at bounding box center [777, 281] width 35 height 21
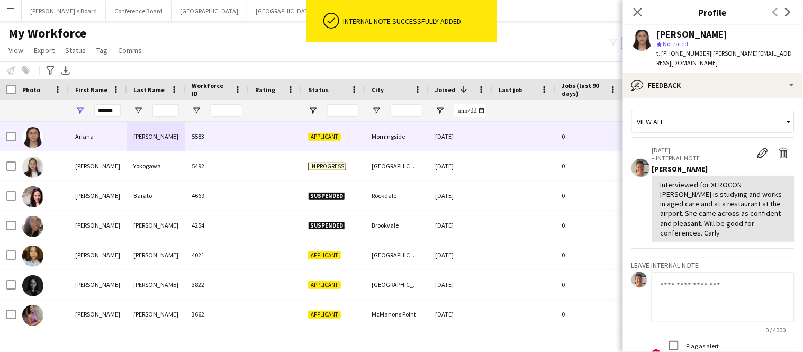
scroll to position [81, 0]
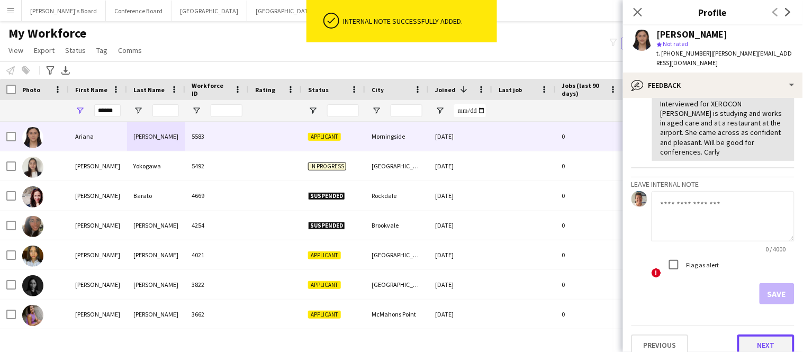
click at [768, 335] on button "Next" at bounding box center [766, 345] width 57 height 21
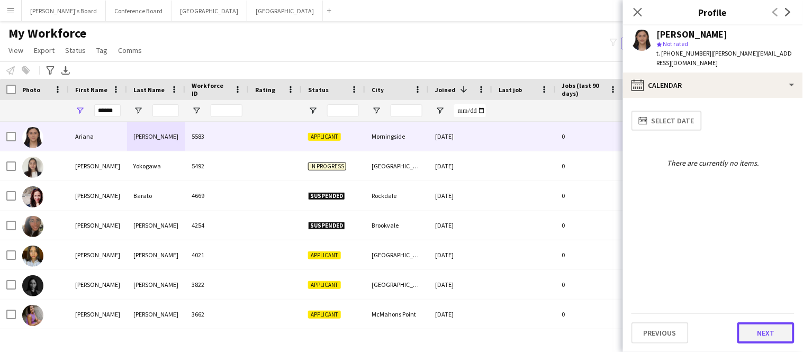
click at [768, 332] on button "Next" at bounding box center [766, 333] width 57 height 21
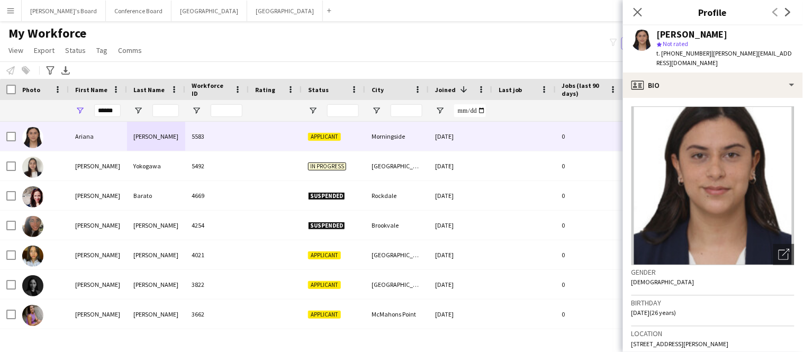
scroll to position [588, 0]
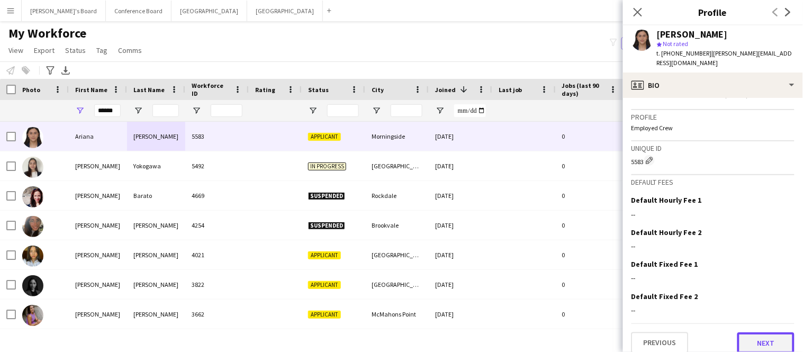
click at [762, 334] on button "Next" at bounding box center [766, 343] width 57 height 21
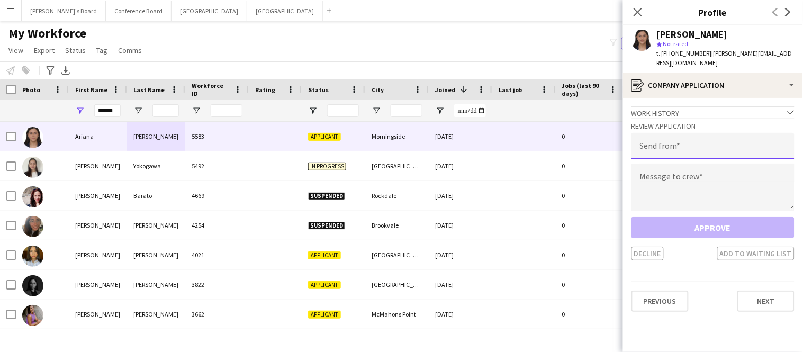
click at [717, 143] on input "email" at bounding box center [713, 146] width 163 height 26
click at [650, 138] on input "**********" at bounding box center [713, 146] width 163 height 26
type input "**********"
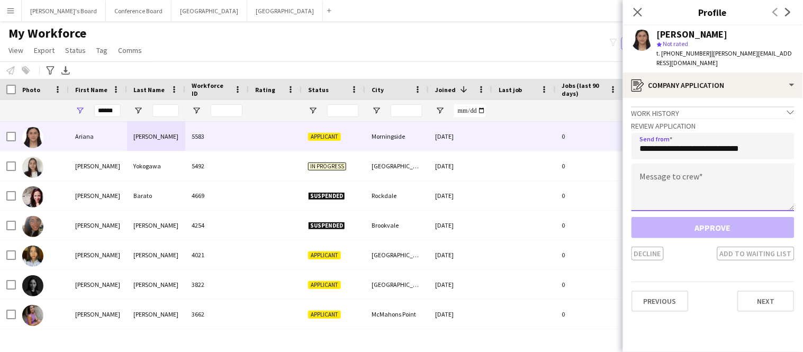
click at [656, 177] on textarea at bounding box center [713, 188] width 163 height 48
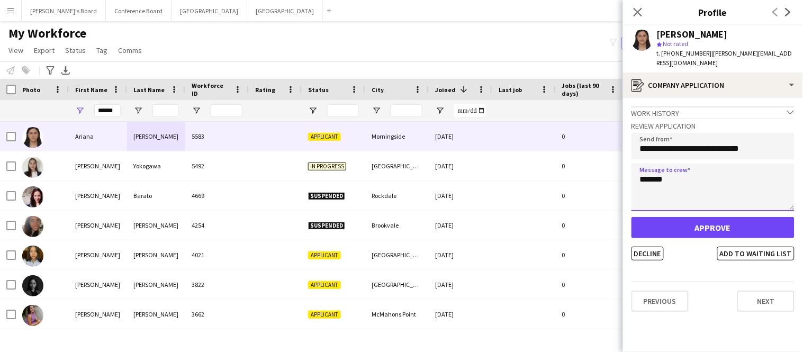
type textarea "*******"
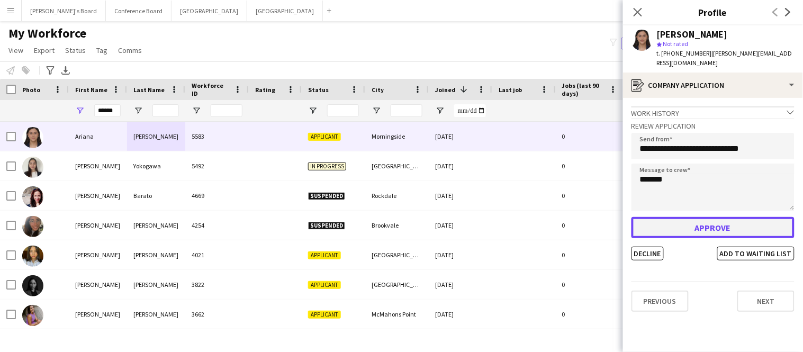
click at [677, 217] on button "Approve" at bounding box center [713, 227] width 163 height 21
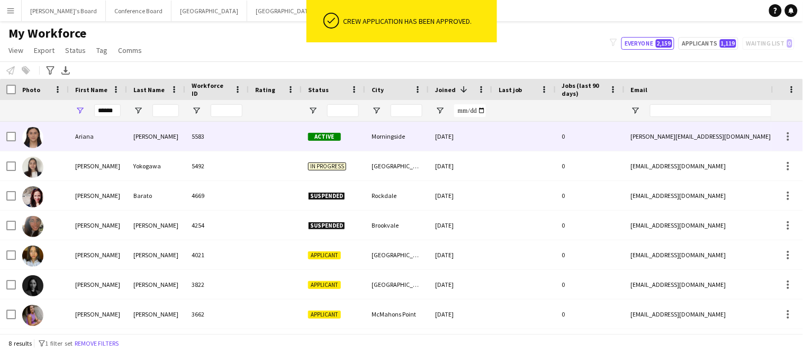
click at [378, 145] on div "Morningside" at bounding box center [397, 136] width 64 height 29
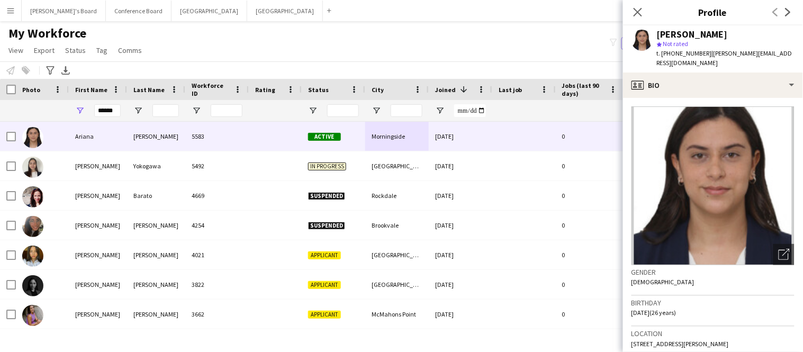
drag, startPoint x: 704, startPoint y: 53, endPoint x: 773, endPoint y: 52, distance: 69.4
click at [773, 52] on span "| [PERSON_NAME][EMAIL_ADDRESS][DOMAIN_NAME]" at bounding box center [725, 57] width 136 height 17
drag, startPoint x: 706, startPoint y: 54, endPoint x: 787, endPoint y: 55, distance: 81.0
click at [787, 55] on div "[PERSON_NAME] star Not rated t. [PHONE_NUMBER] | [PERSON_NAME][EMAIL_ADDRESS][D…" at bounding box center [713, 48] width 180 height 47
copy span "[PERSON_NAME][EMAIL_ADDRESS][DOMAIN_NAME]"
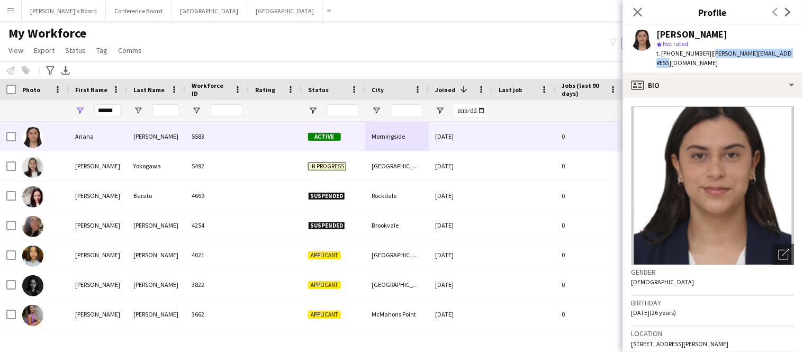
copy span "[PERSON_NAME][EMAIL_ADDRESS][DOMAIN_NAME]"
drag, startPoint x: 701, startPoint y: 53, endPoint x: 673, endPoint y: 56, distance: 28.1
click at [673, 56] on span "t. [PHONE_NUMBER]" at bounding box center [684, 53] width 55 height 8
copy span "426437346"
click at [639, 10] on icon "Close pop-in" at bounding box center [638, 12] width 10 height 10
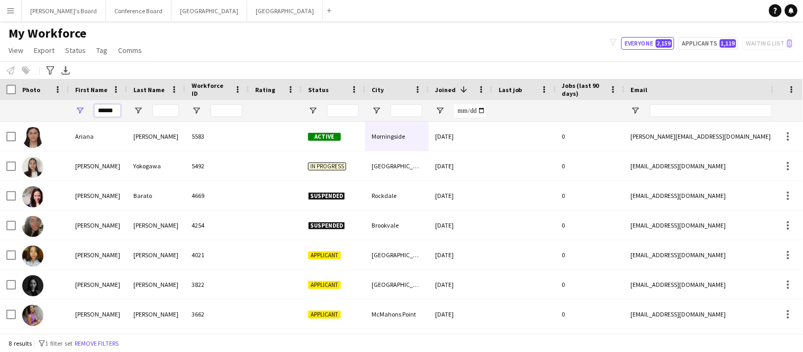
click at [116, 112] on input "******" at bounding box center [107, 110] width 26 height 13
type input "*"
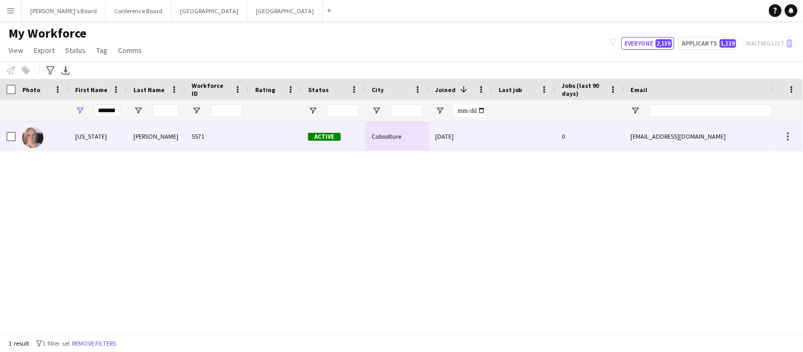
click at [121, 144] on div "[US_STATE]" at bounding box center [98, 136] width 58 height 29
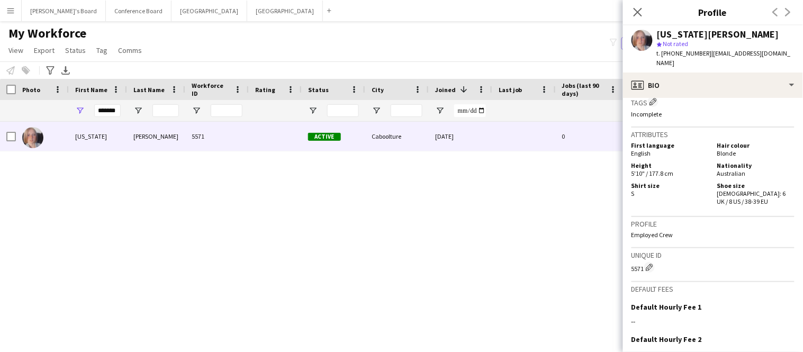
scroll to position [623, 0]
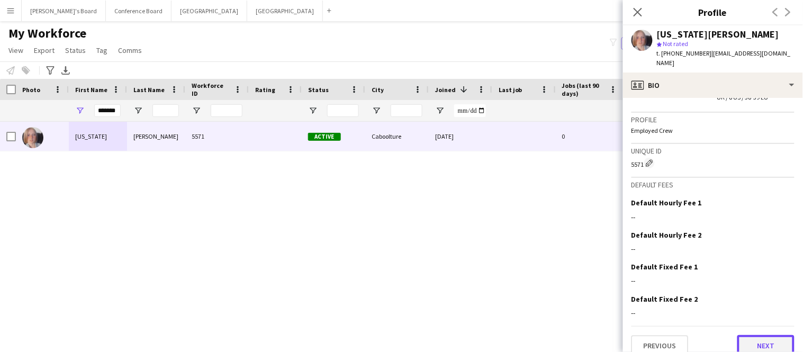
click at [772, 335] on button "Next" at bounding box center [766, 345] width 57 height 21
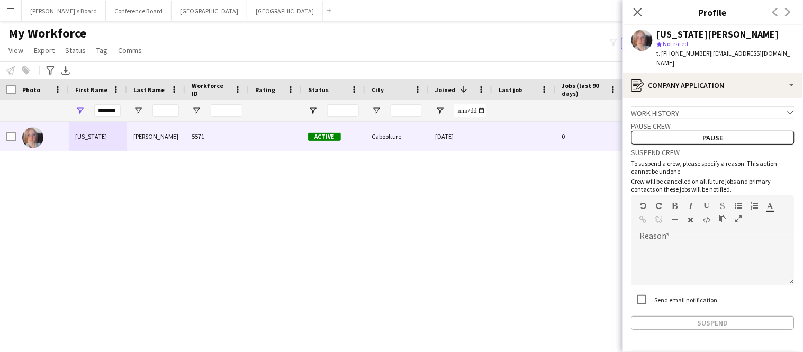
scroll to position [27, 0]
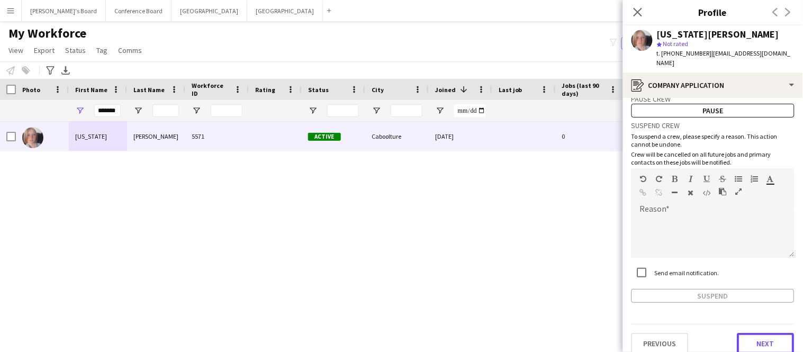
click at [766, 337] on button "Next" at bounding box center [766, 343] width 57 height 21
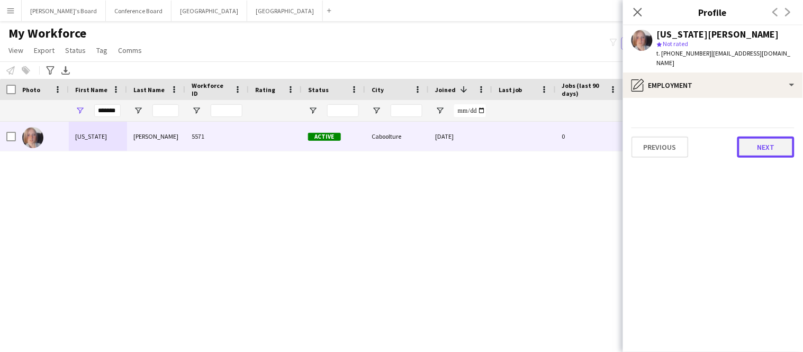
click at [760, 139] on button "Next" at bounding box center [766, 147] width 57 height 21
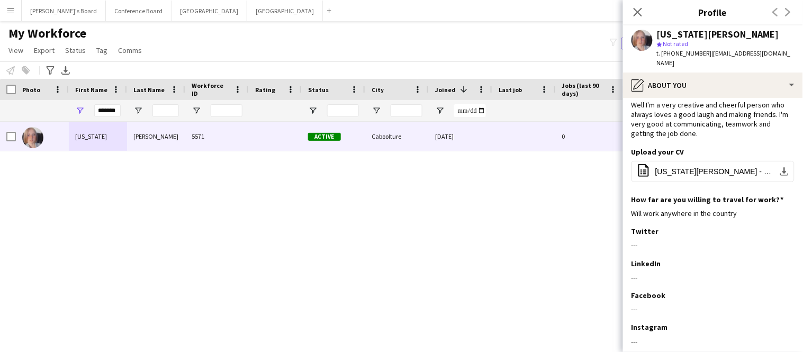
scroll to position [71, 0]
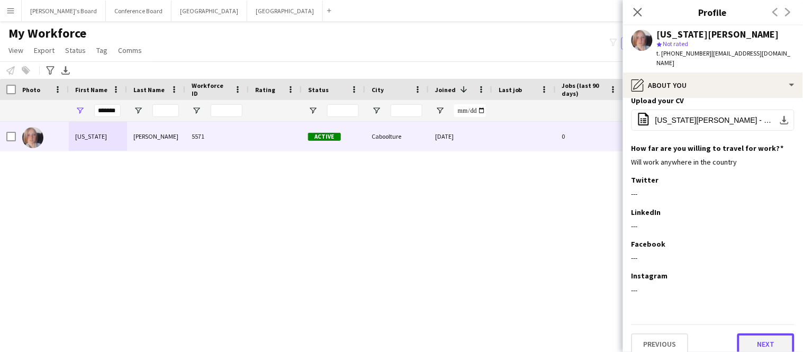
click at [765, 338] on button "Next" at bounding box center [766, 344] width 57 height 21
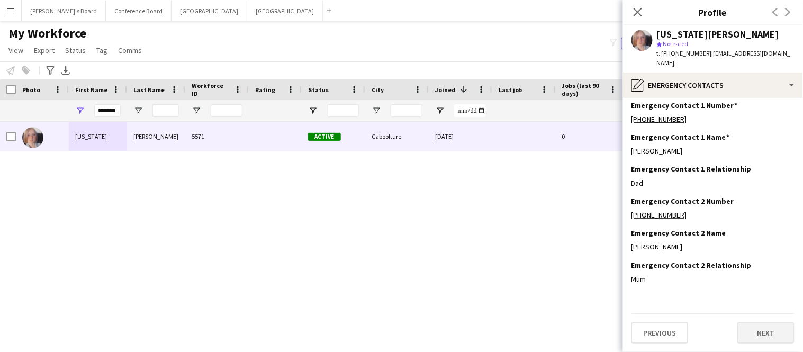
scroll to position [0, 0]
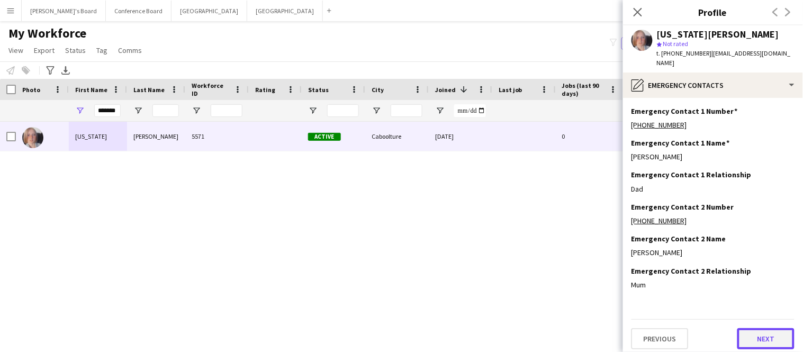
click at [764, 336] on button "Next" at bounding box center [766, 338] width 57 height 21
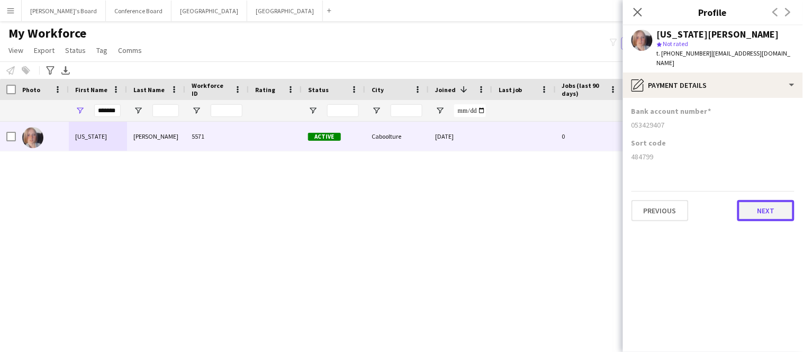
click at [756, 200] on button "Next" at bounding box center [766, 210] width 57 height 21
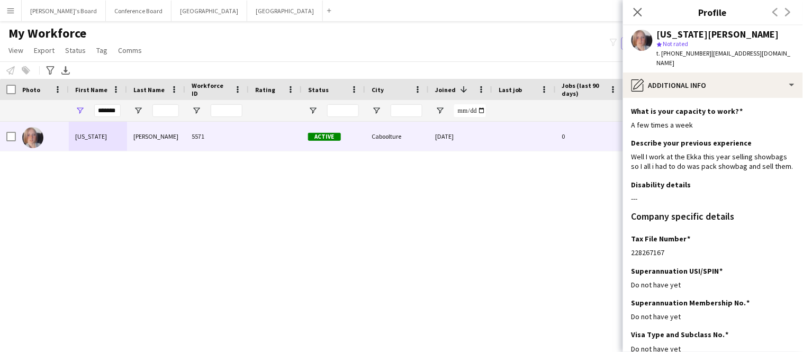
scroll to position [91, 0]
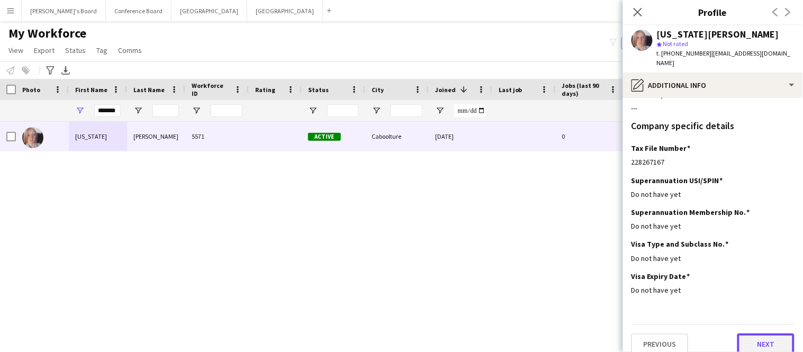
click at [755, 334] on button "Next" at bounding box center [766, 344] width 57 height 21
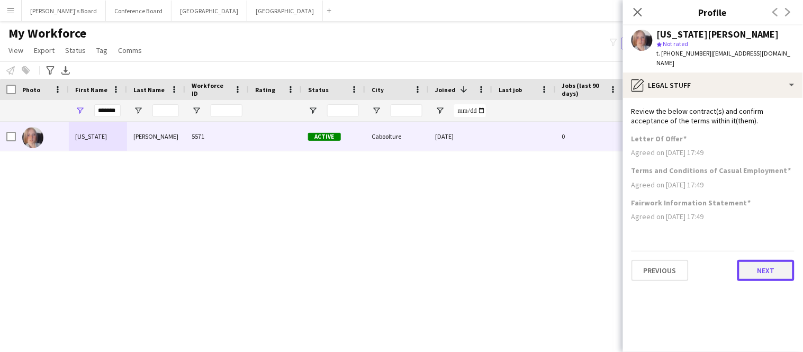
click at [760, 263] on button "Next" at bounding box center [766, 270] width 57 height 21
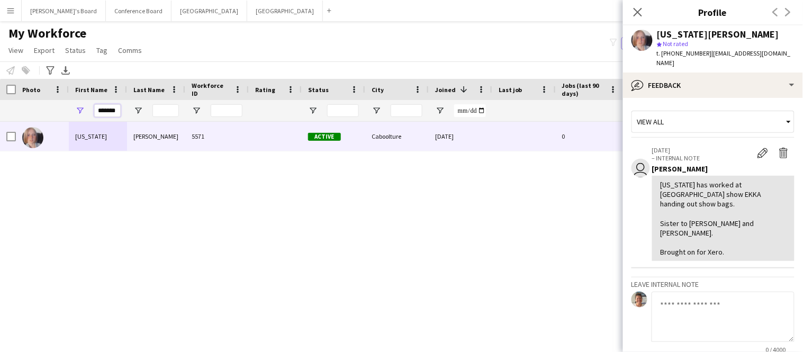
click at [118, 112] on input "*******" at bounding box center [107, 110] width 26 height 13
type input "*"
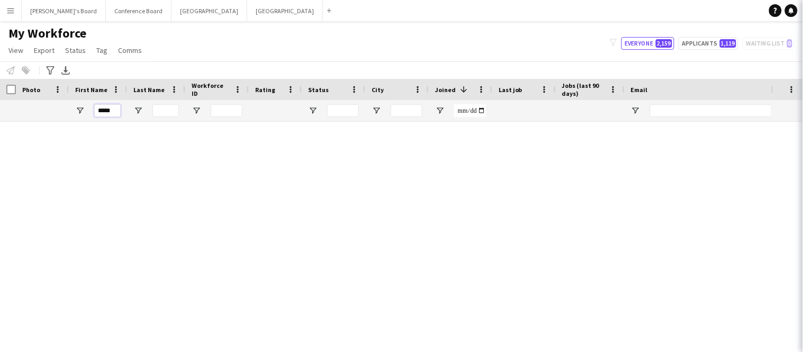
click at [102, 115] on input "*****" at bounding box center [107, 110] width 26 height 13
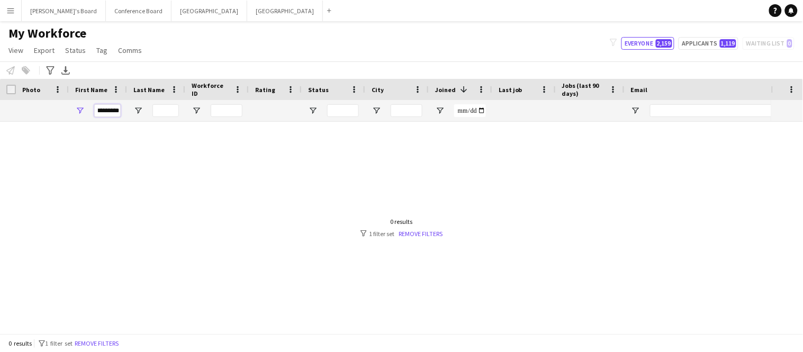
scroll to position [0, 1]
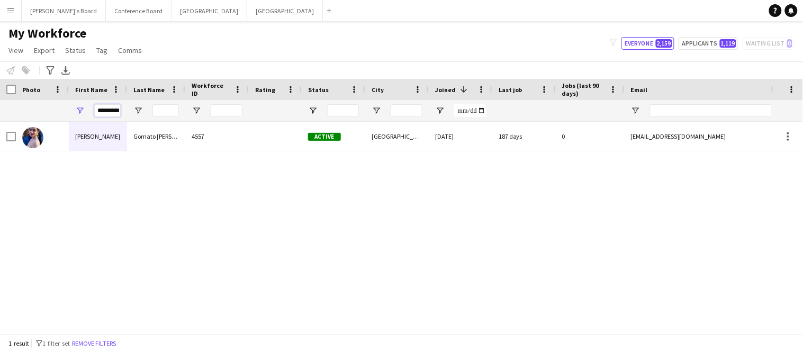
type input "********"
click at [158, 114] on input "Last Name Filter Input" at bounding box center [166, 110] width 26 height 13
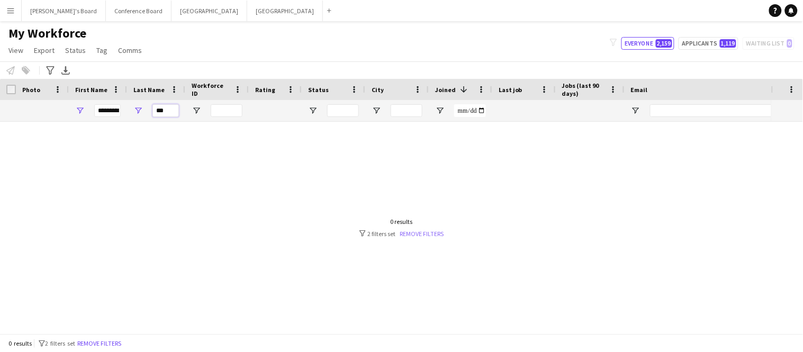
type input "***"
click at [429, 230] on link "Remove filters" at bounding box center [422, 234] width 44 height 8
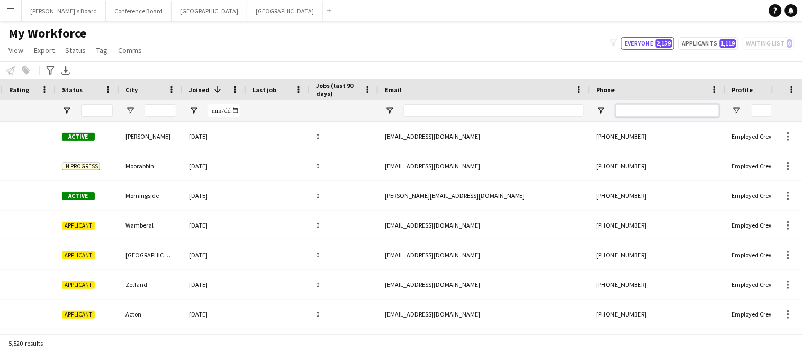
click at [668, 115] on input "Phone Filter Input" at bounding box center [668, 110] width 104 height 13
paste input "**********"
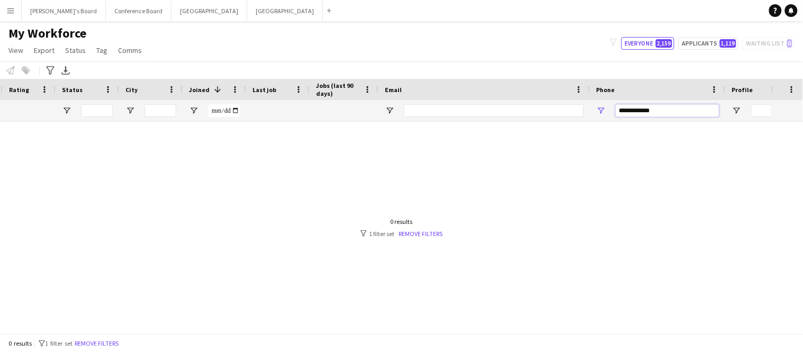
click at [644, 112] on input "**********" at bounding box center [668, 110] width 104 height 13
click at [632, 112] on input "**********" at bounding box center [668, 110] width 104 height 13
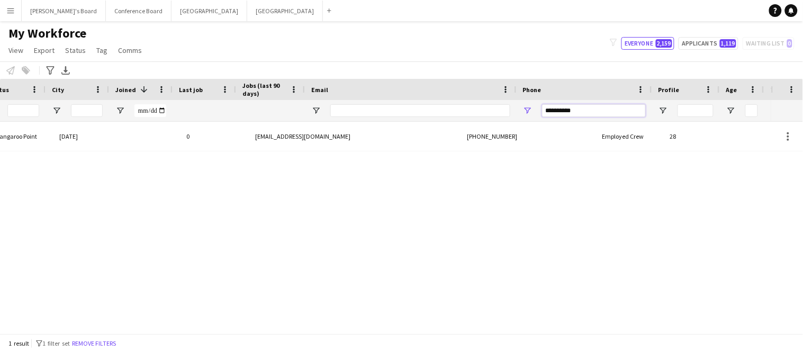
scroll to position [0, 376]
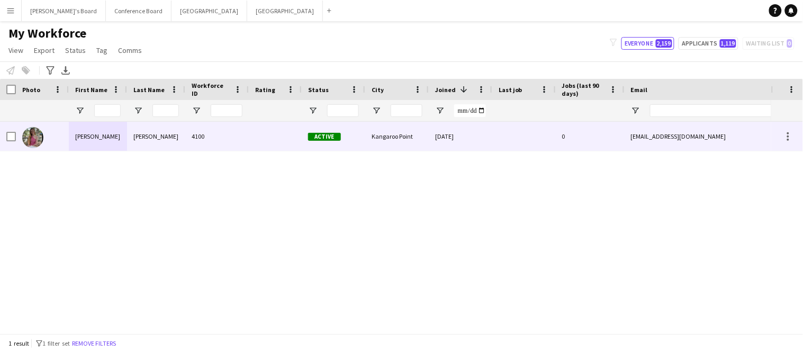
type input "**********"
click at [202, 147] on div "4100" at bounding box center [217, 136] width 64 height 29
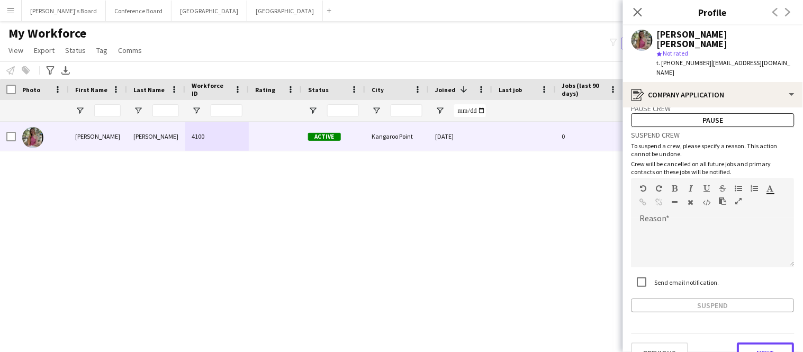
click at [751, 343] on button "Next" at bounding box center [766, 353] width 57 height 21
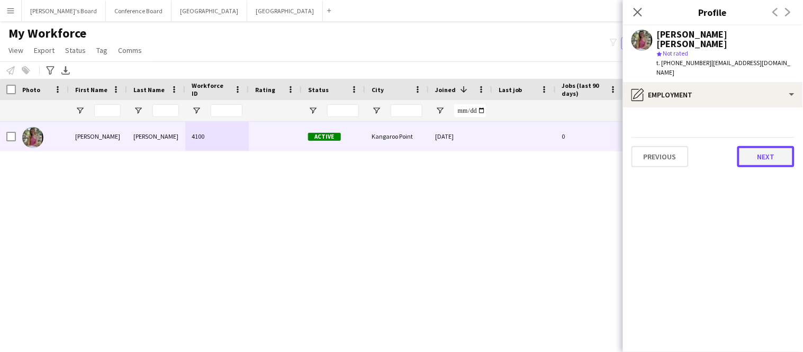
click at [769, 146] on button "Next" at bounding box center [766, 156] width 57 height 21
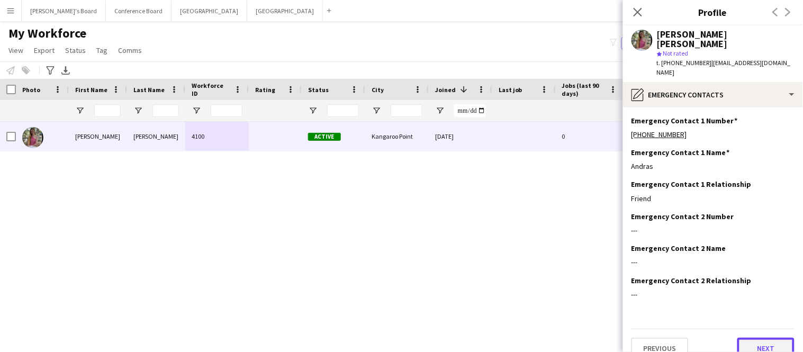
click at [745, 338] on button "Next" at bounding box center [766, 348] width 57 height 21
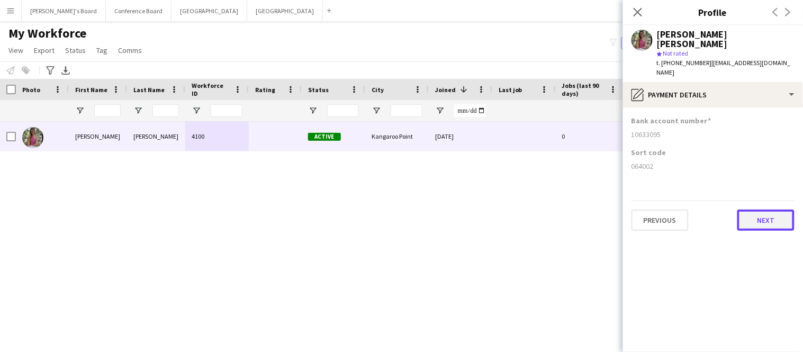
click at [762, 210] on button "Next" at bounding box center [766, 220] width 57 height 21
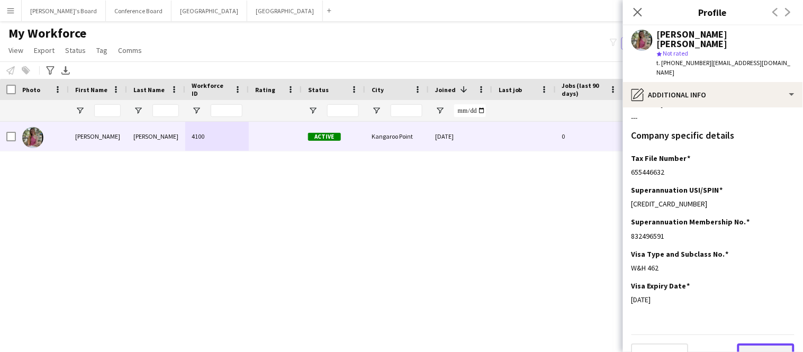
click at [748, 344] on button "Next" at bounding box center [766, 354] width 57 height 21
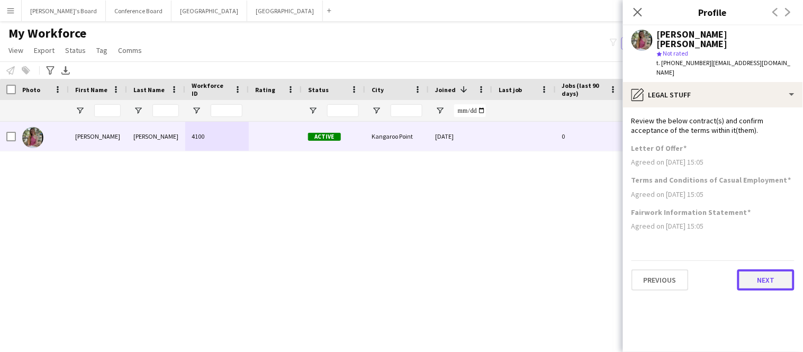
click at [751, 270] on button "Next" at bounding box center [766, 280] width 57 height 21
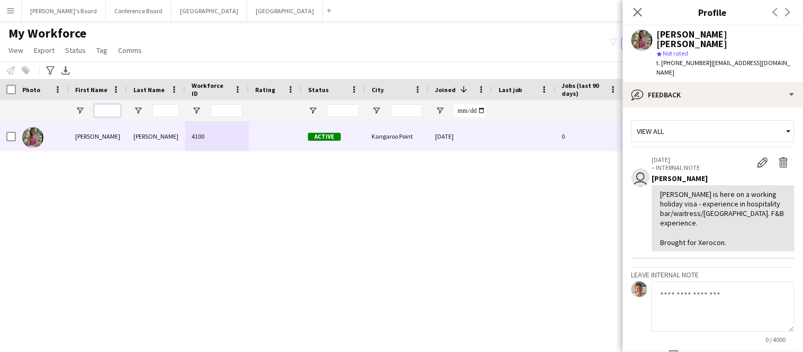
click at [105, 111] on input "First Name Filter Input" at bounding box center [107, 110] width 26 height 13
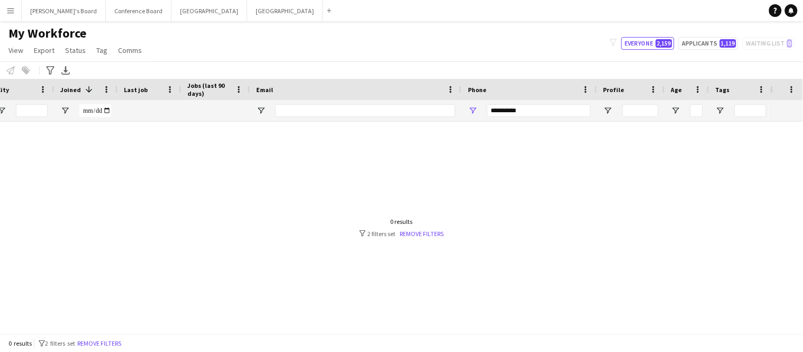
scroll to position [0, 375]
type input "*****"
click at [560, 115] on input "**********" at bounding box center [539, 110] width 104 height 13
type input "*"
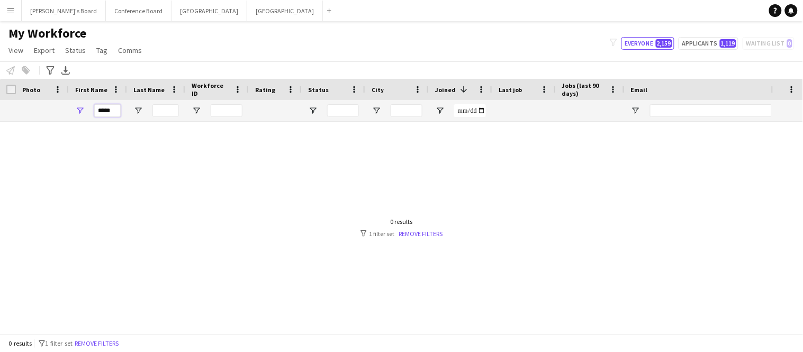
click at [112, 110] on input "*****" at bounding box center [107, 110] width 26 height 13
type input "*"
click at [678, 106] on input "Email Filter Input" at bounding box center [740, 110] width 180 height 13
paste input "**********"
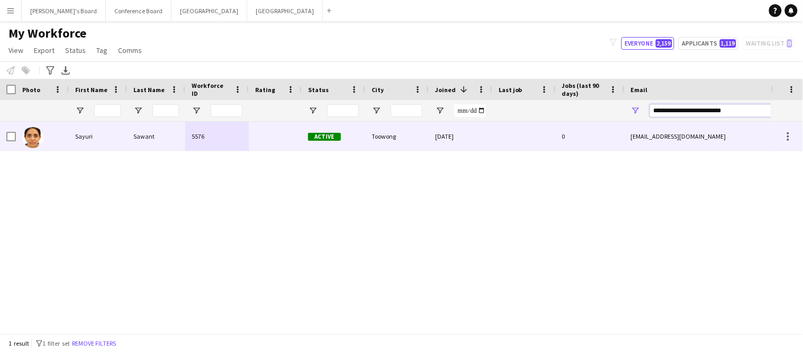
type input "**********"
click at [213, 136] on div "5576" at bounding box center [217, 136] width 64 height 29
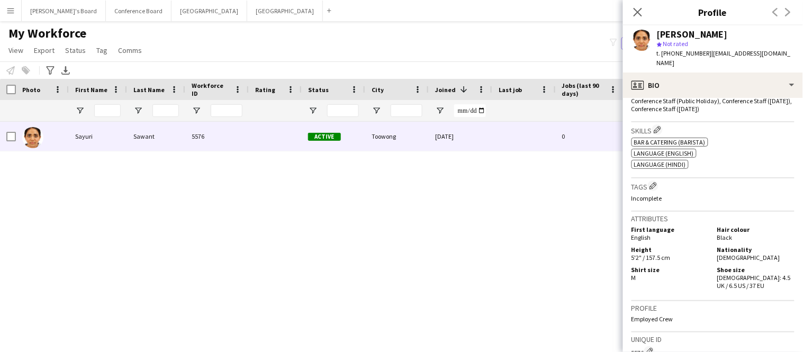
scroll to position [560, 0]
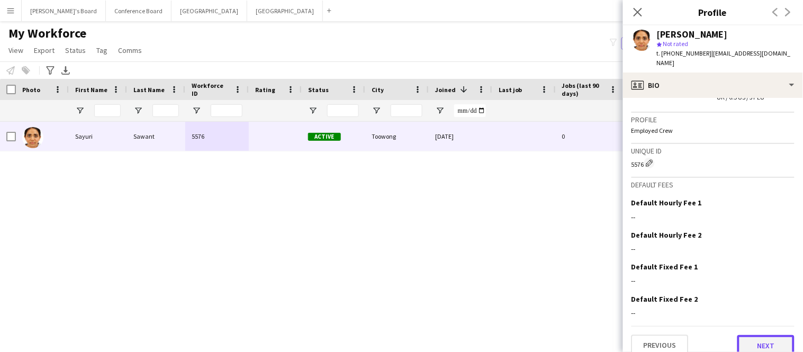
click at [755, 335] on button "Next" at bounding box center [766, 345] width 57 height 21
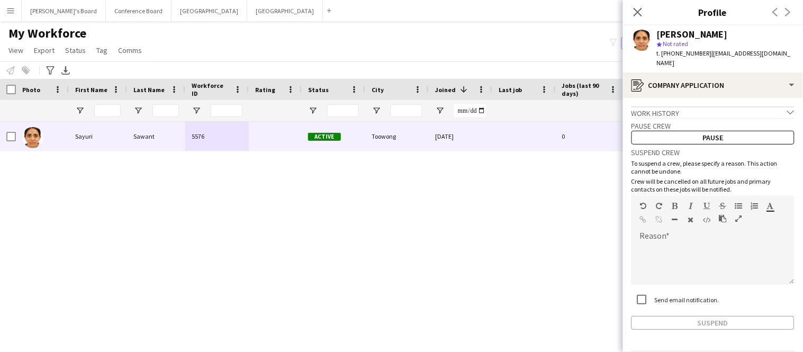
scroll to position [27, 0]
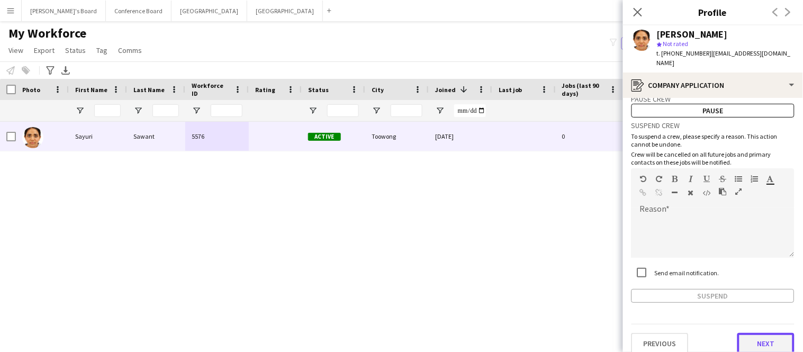
click at [759, 334] on button "Next" at bounding box center [766, 343] width 57 height 21
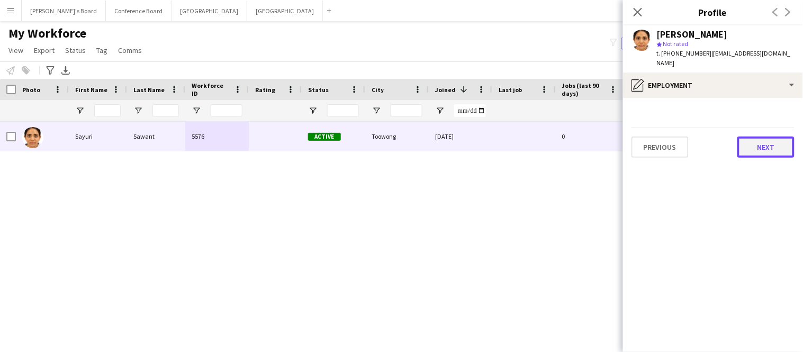
click at [758, 137] on button "Next" at bounding box center [766, 147] width 57 height 21
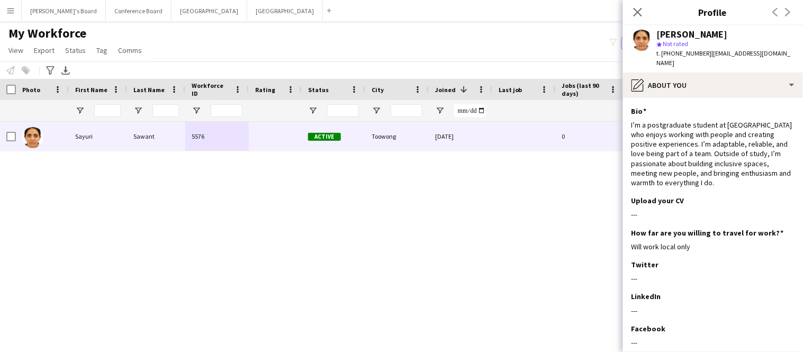
scroll to position [85, 0]
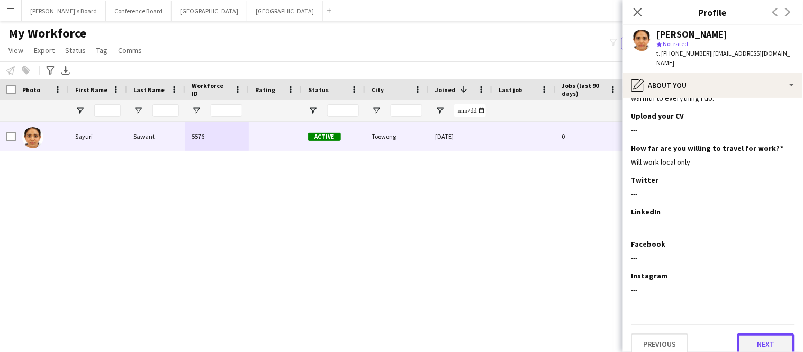
click at [769, 334] on button "Next" at bounding box center [766, 344] width 57 height 21
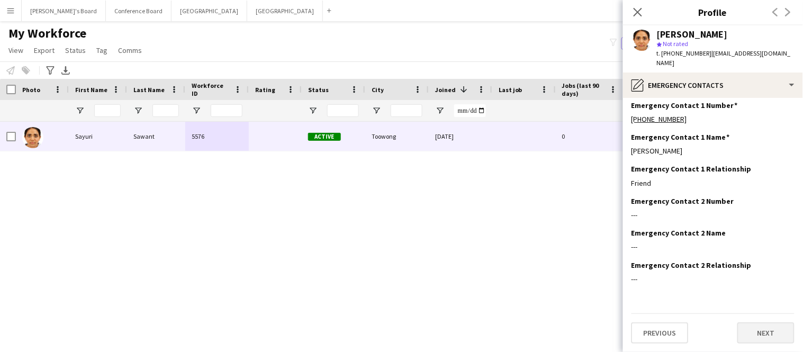
scroll to position [0, 0]
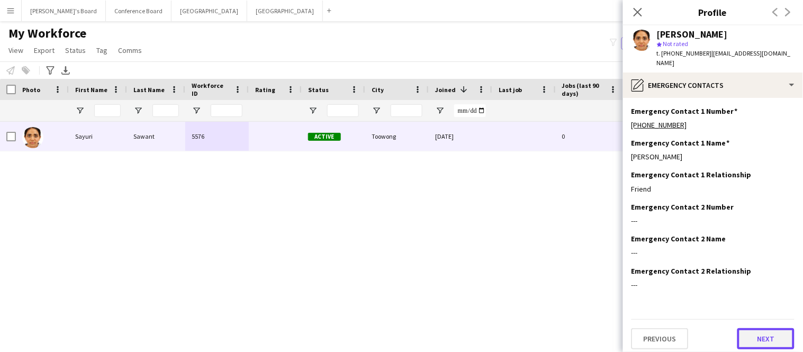
click at [769, 333] on button "Next" at bounding box center [766, 338] width 57 height 21
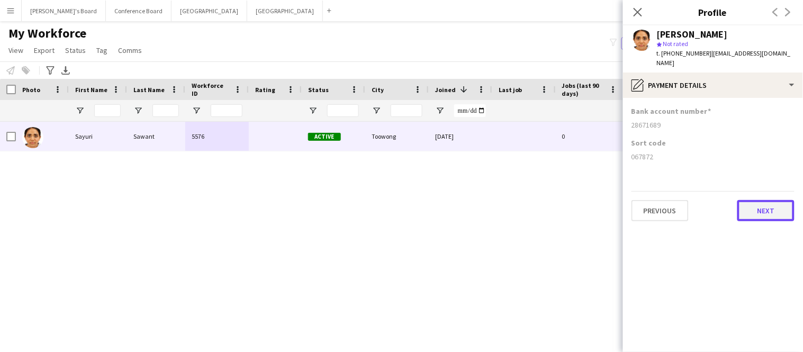
click at [757, 203] on button "Next" at bounding box center [766, 210] width 57 height 21
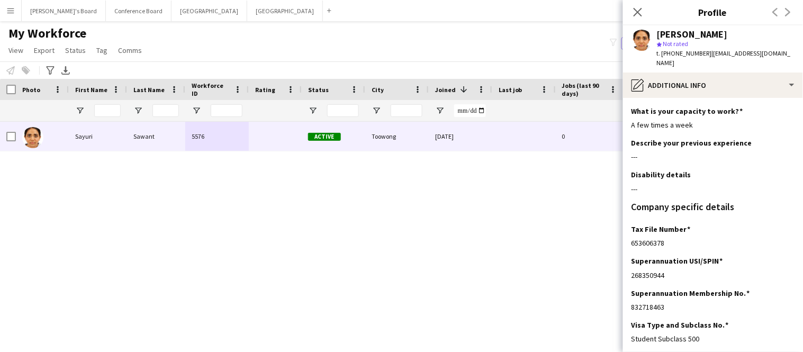
scroll to position [81, 0]
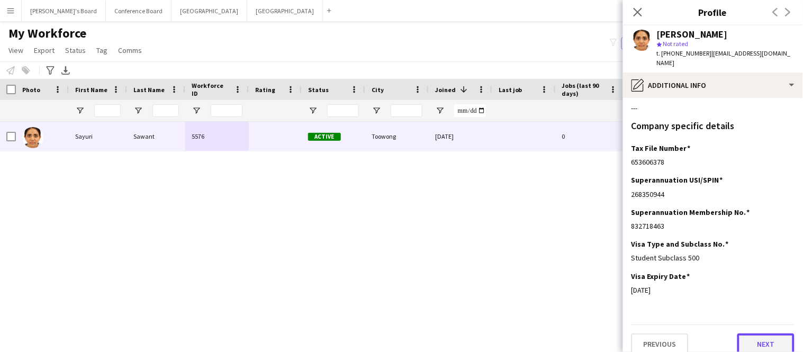
click at [747, 334] on button "Next" at bounding box center [766, 344] width 57 height 21
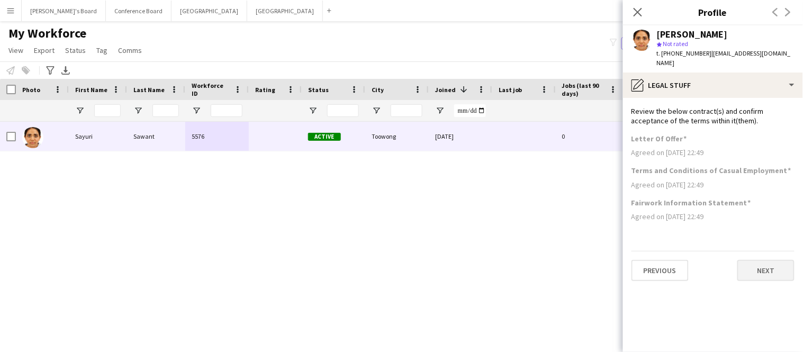
scroll to position [0, 0]
click at [754, 262] on button "Next" at bounding box center [766, 270] width 57 height 21
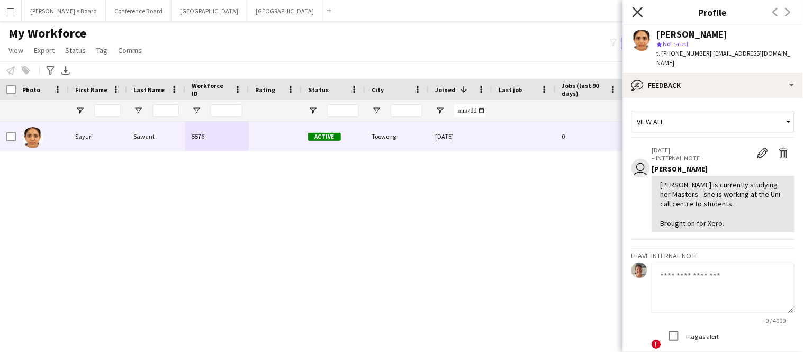
click at [638, 9] on icon "Close pop-in" at bounding box center [638, 12] width 10 height 10
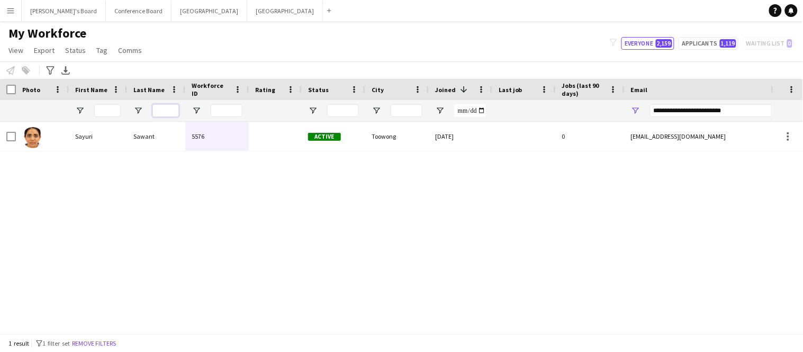
click at [170, 112] on input "Last Name Filter Input" at bounding box center [166, 110] width 26 height 13
drag, startPoint x: 764, startPoint y: 110, endPoint x: 585, endPoint y: 105, distance: 179.0
click at [585, 105] on div at bounding box center [574, 110] width 1148 height 21
click at [157, 112] on input "Last Name Filter Input" at bounding box center [166, 110] width 26 height 13
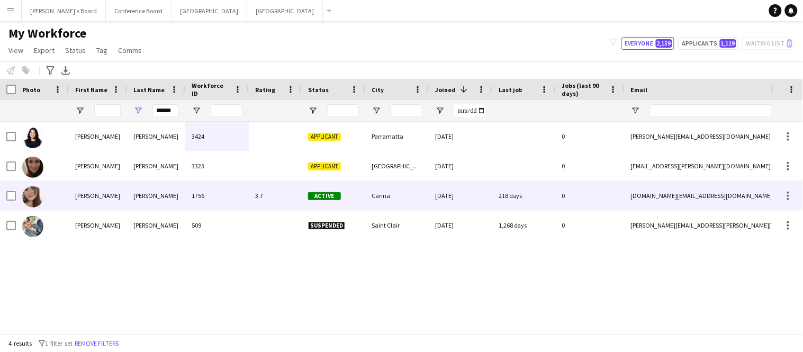
click at [115, 198] on div "[PERSON_NAME]" at bounding box center [98, 195] width 58 height 29
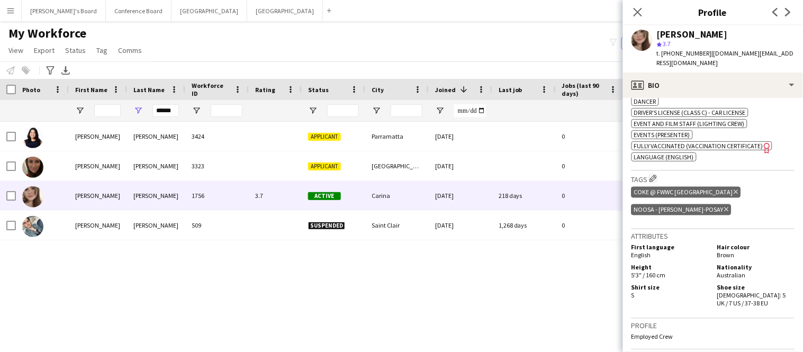
scroll to position [684, 0]
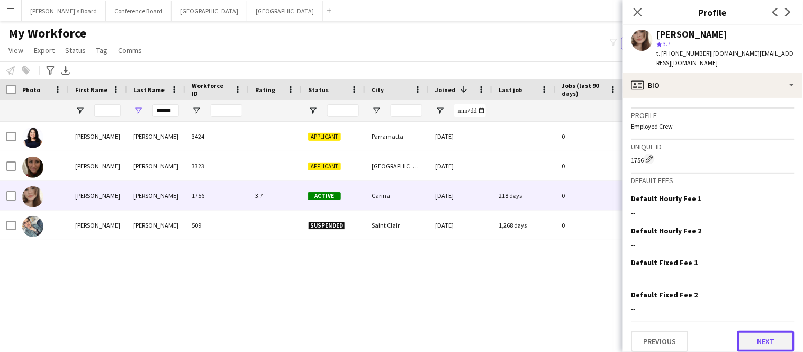
click at [769, 338] on button "Next" at bounding box center [766, 341] width 57 height 21
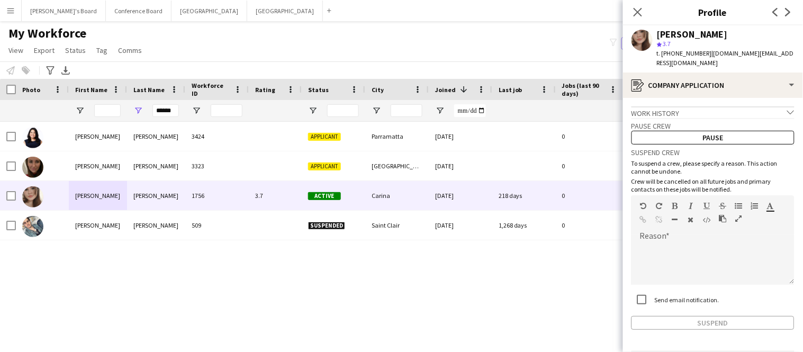
scroll to position [27, 0]
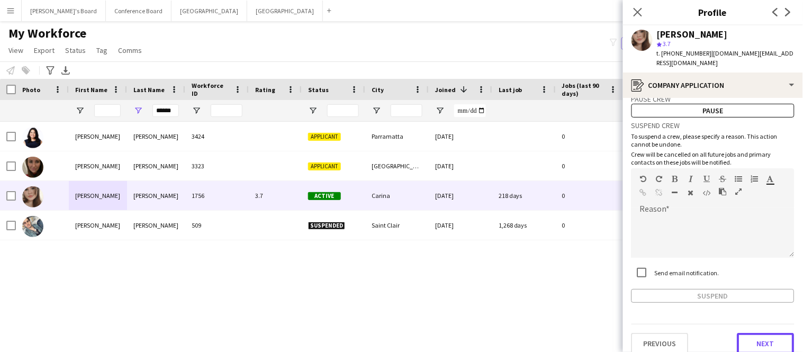
click at [767, 333] on button "Next" at bounding box center [766, 343] width 57 height 21
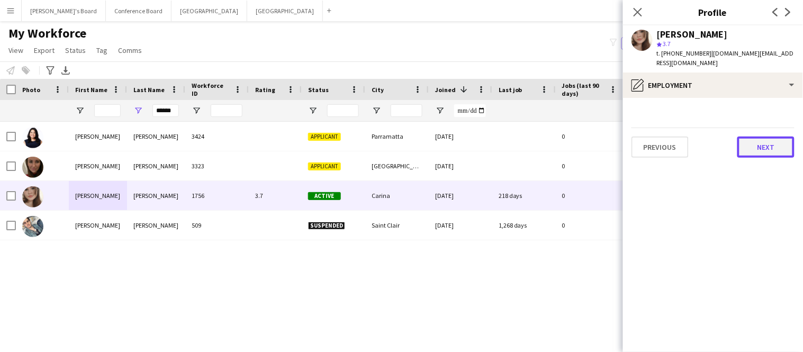
click at [773, 143] on button "Next" at bounding box center [766, 147] width 57 height 21
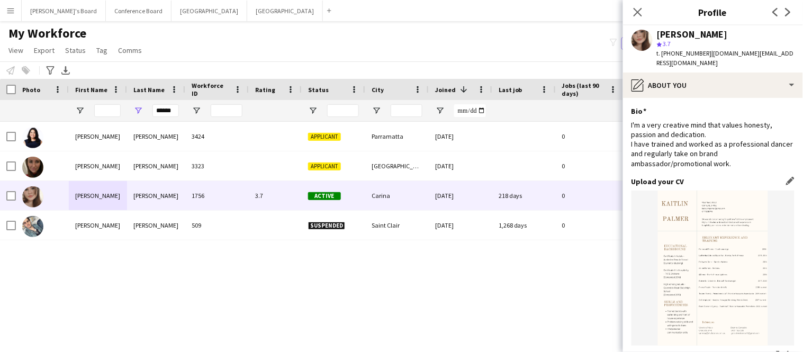
scroll to position [228, 0]
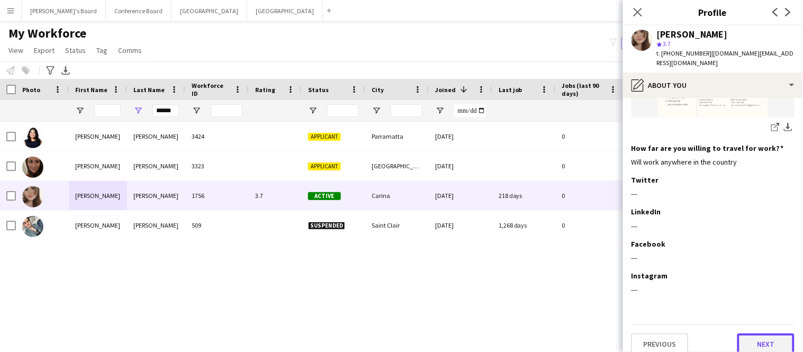
click at [757, 334] on button "Next" at bounding box center [766, 344] width 57 height 21
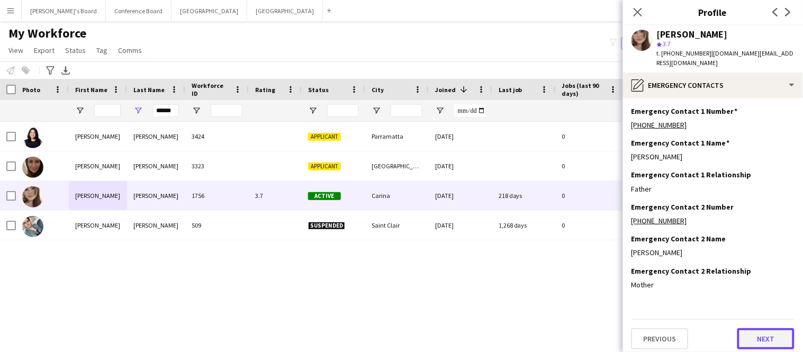
click at [757, 328] on button "Next" at bounding box center [766, 338] width 57 height 21
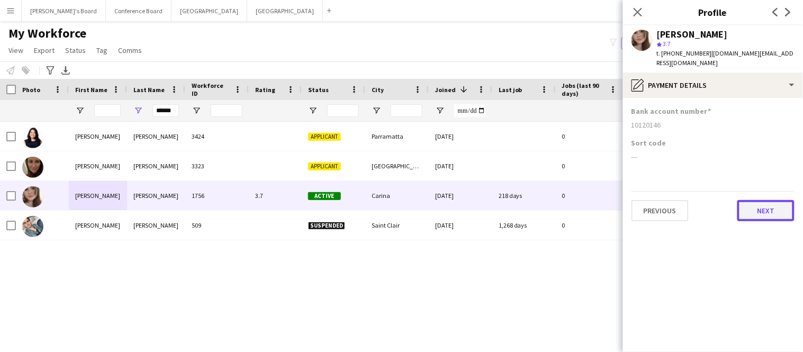
click at [779, 209] on button "Next" at bounding box center [766, 210] width 57 height 21
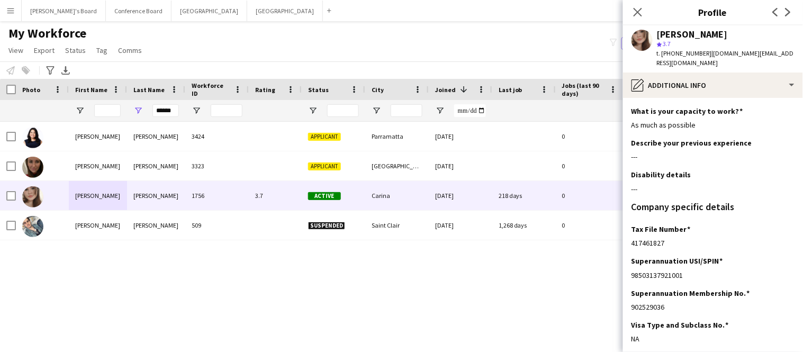
scroll to position [81, 0]
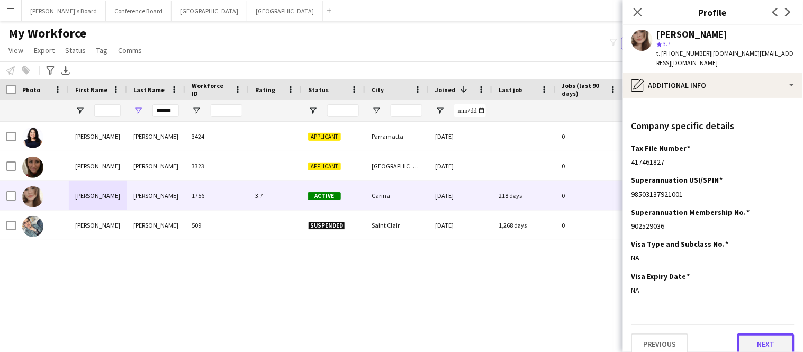
click at [758, 334] on button "Next" at bounding box center [766, 344] width 57 height 21
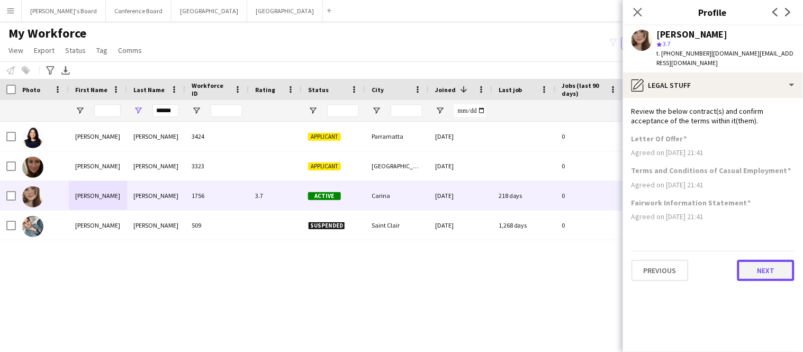
click at [746, 261] on button "Next" at bounding box center [766, 270] width 57 height 21
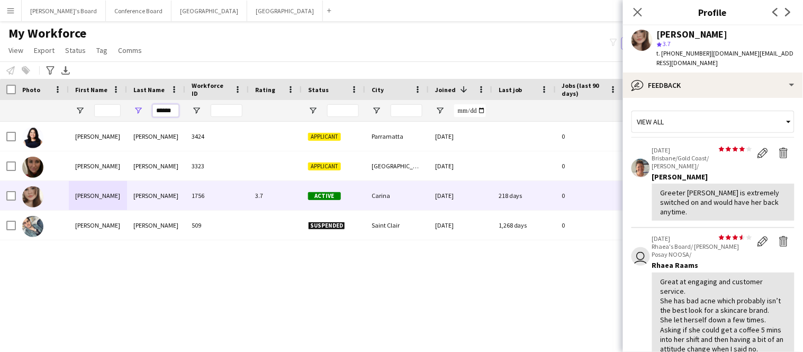
click at [177, 113] on input "******" at bounding box center [166, 110] width 26 height 13
type input "*"
click at [106, 111] on input "First Name Filter Input" at bounding box center [107, 110] width 26 height 13
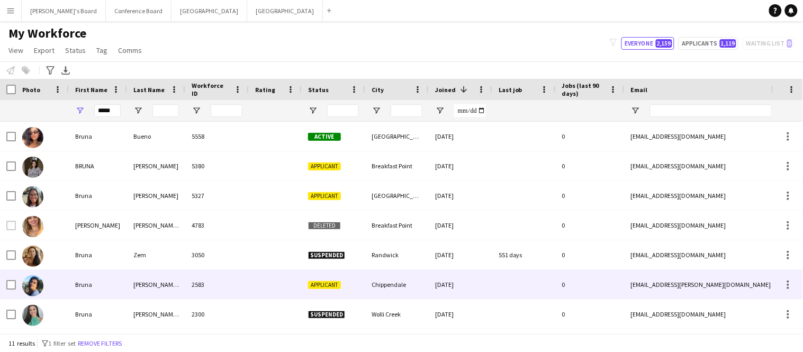
click at [148, 288] on div "[PERSON_NAME] [PERSON_NAME]" at bounding box center [156, 284] width 58 height 29
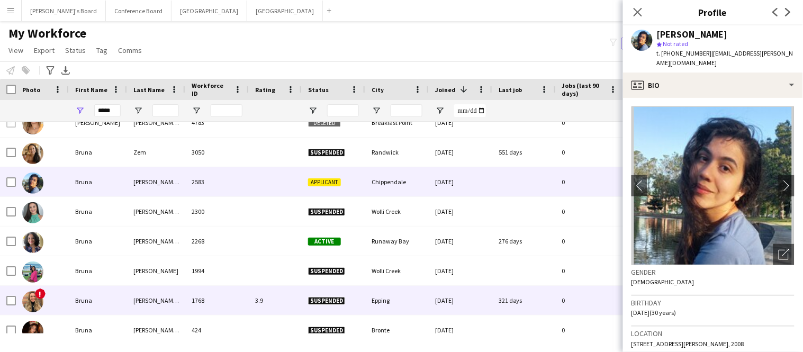
scroll to position [113, 0]
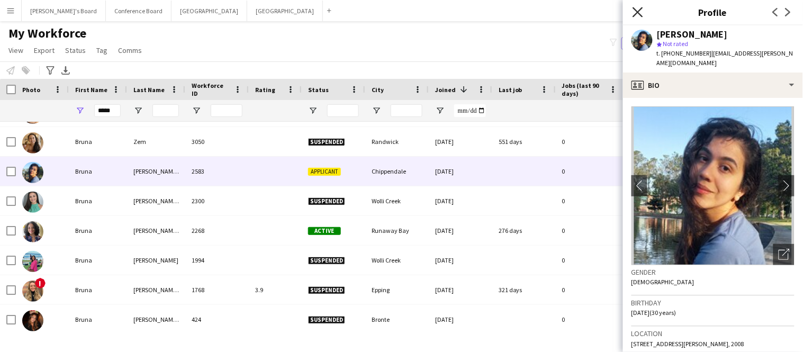
click at [638, 14] on icon "Close pop-in" at bounding box center [638, 12] width 10 height 10
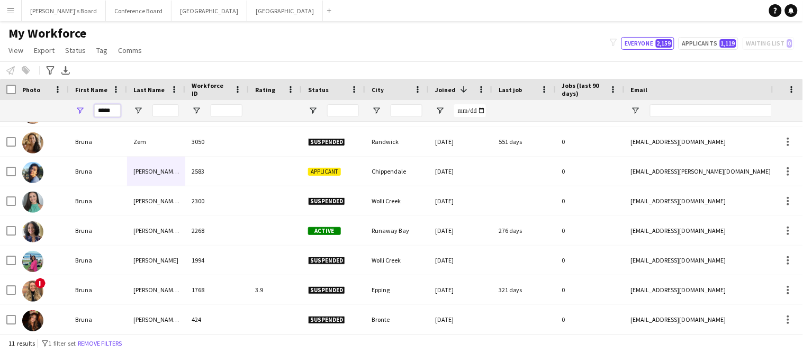
click at [114, 111] on input "*****" at bounding box center [107, 110] width 26 height 13
type input "*"
click at [660, 114] on input "Email Filter Input" at bounding box center [740, 110] width 180 height 13
click at [661, 108] on input "Email Filter Input" at bounding box center [740, 110] width 180 height 13
click at [667, 111] on input "Email Filter Input" at bounding box center [740, 110] width 180 height 13
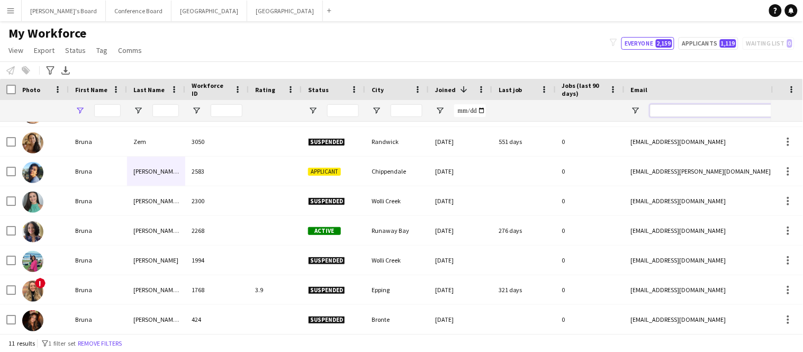
click at [667, 111] on input "Email Filter Input" at bounding box center [740, 110] width 180 height 13
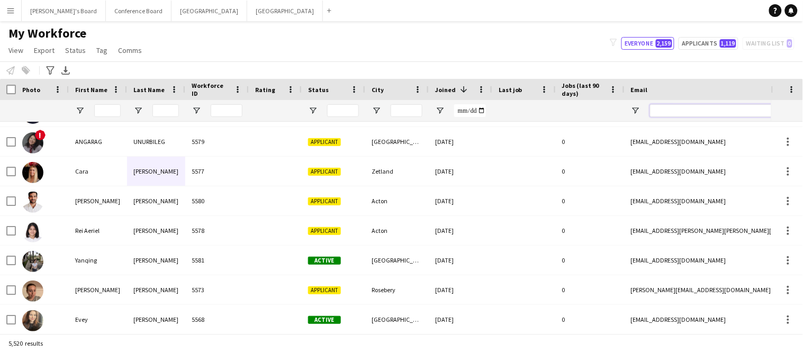
paste input "**********"
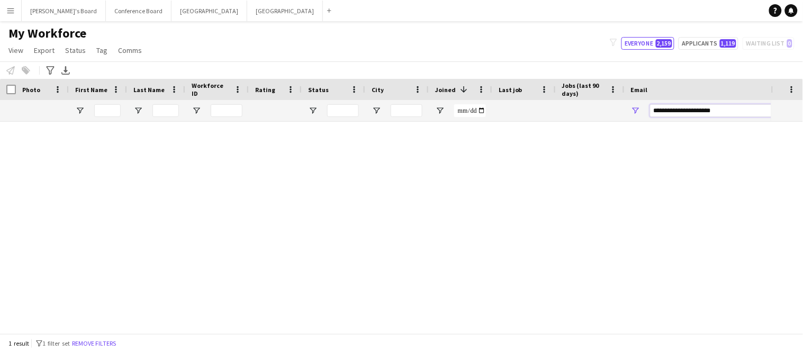
scroll to position [0, 0]
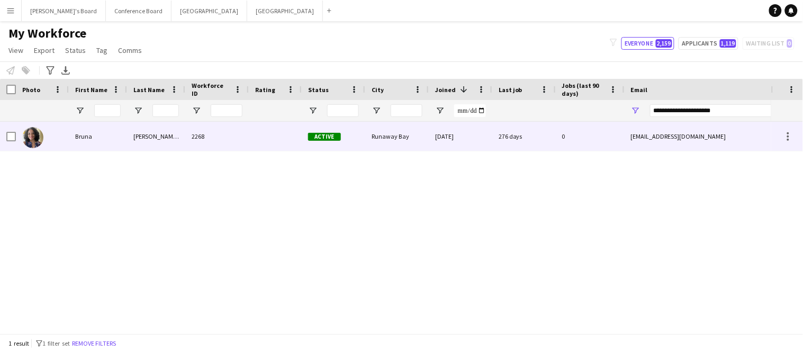
click at [230, 140] on div "2268" at bounding box center [217, 136] width 64 height 29
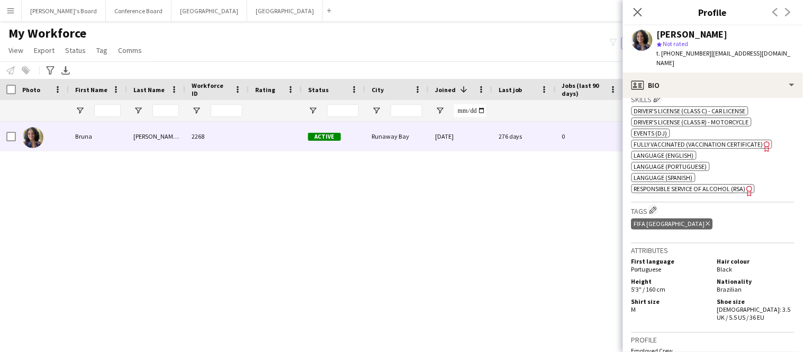
scroll to position [658, 0]
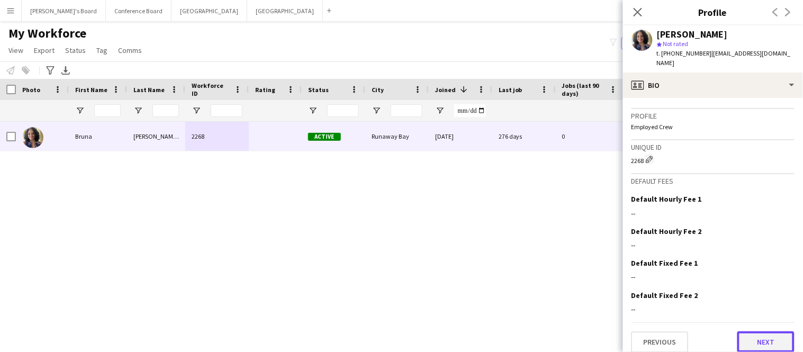
click at [754, 332] on button "Next" at bounding box center [766, 342] width 57 height 21
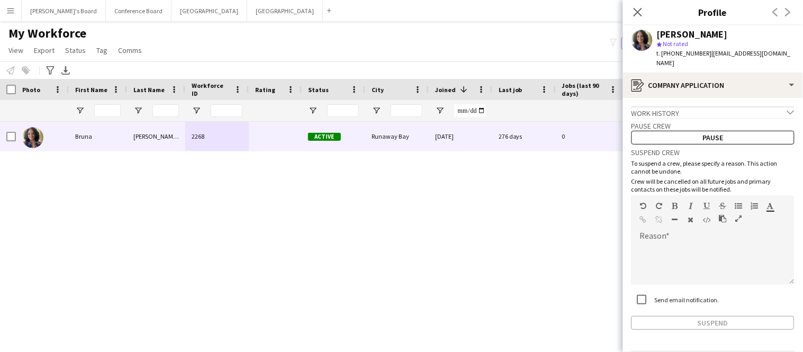
scroll to position [27, 0]
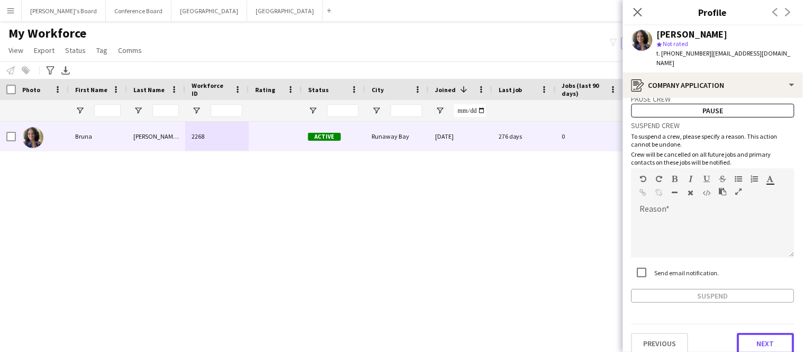
click at [754, 333] on button "Next" at bounding box center [766, 343] width 57 height 21
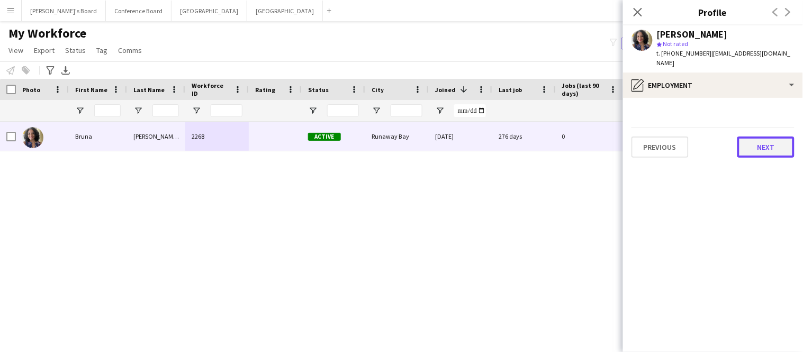
click at [781, 137] on button "Next" at bounding box center [766, 147] width 57 height 21
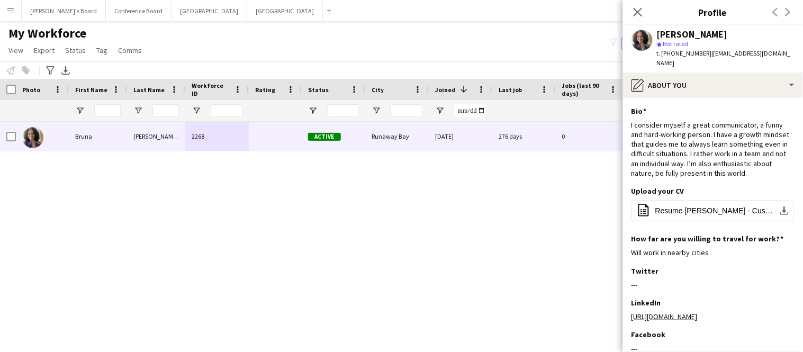
scroll to position [91, 0]
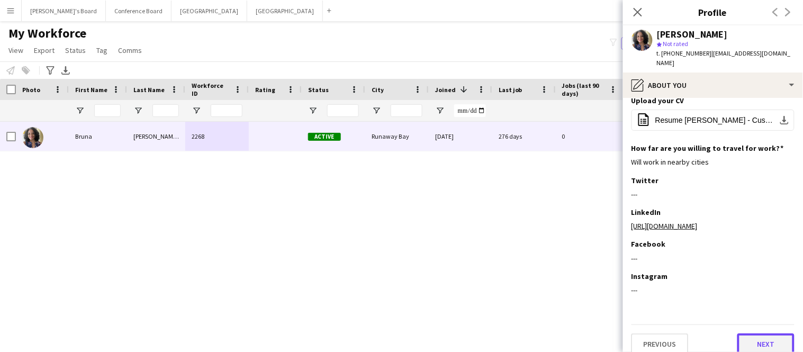
click at [755, 334] on button "Next" at bounding box center [766, 344] width 57 height 21
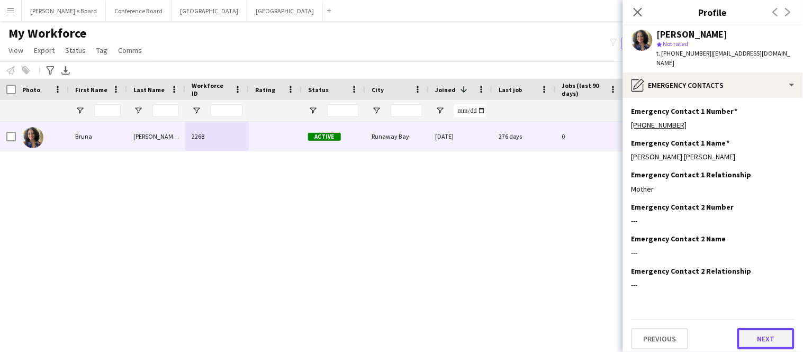
click at [755, 329] on button "Next" at bounding box center [766, 338] width 57 height 21
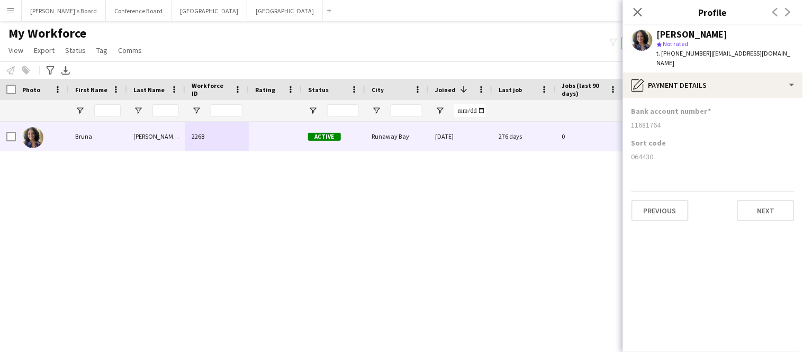
click at [777, 213] on app-section-data-types "Bank account number [FINANCIAL_ID] Sort code [FINANCIAL_ID] Previous Next" at bounding box center [713, 225] width 180 height 254
click at [776, 200] on button "Next" at bounding box center [766, 210] width 57 height 21
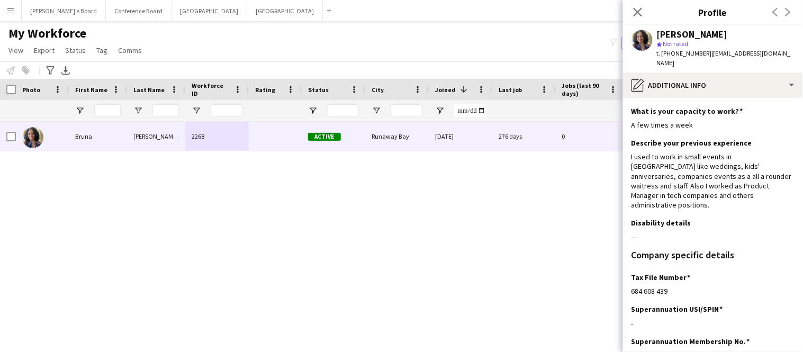
scroll to position [119, 0]
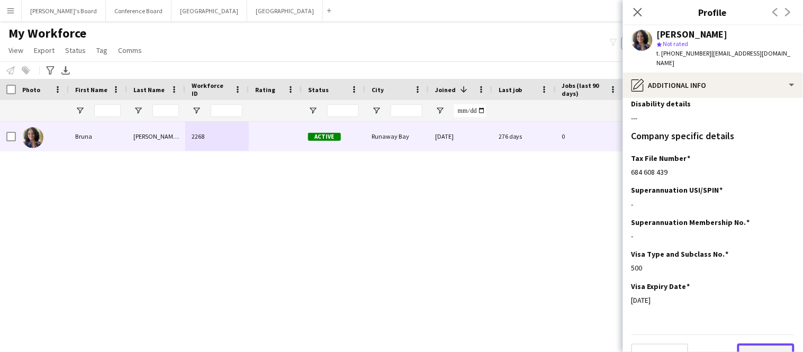
click at [764, 344] on button "Next" at bounding box center [766, 354] width 57 height 21
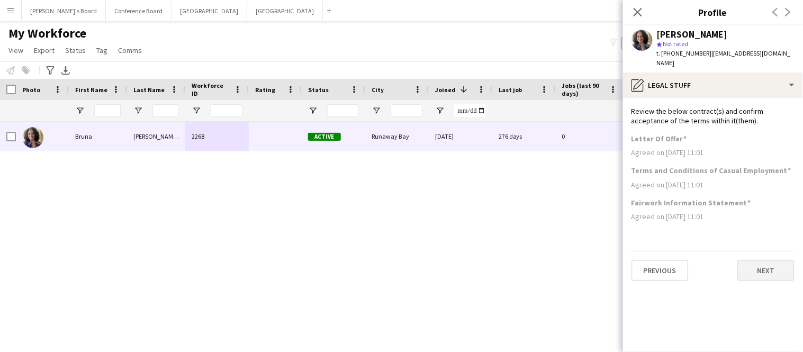
scroll to position [0, 0]
click at [763, 264] on button "Next" at bounding box center [766, 270] width 57 height 21
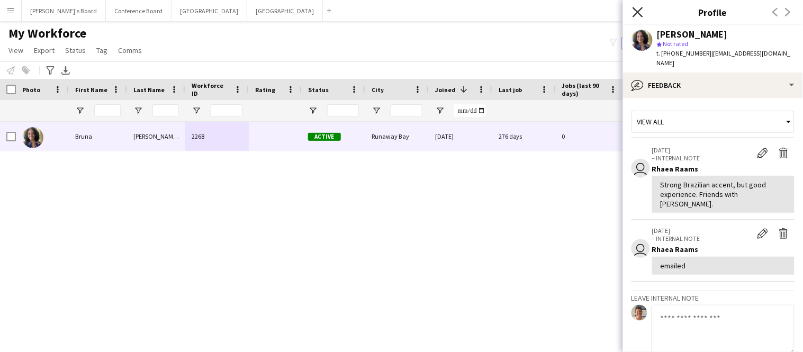
click at [639, 15] on icon "Close pop-in" at bounding box center [638, 12] width 10 height 10
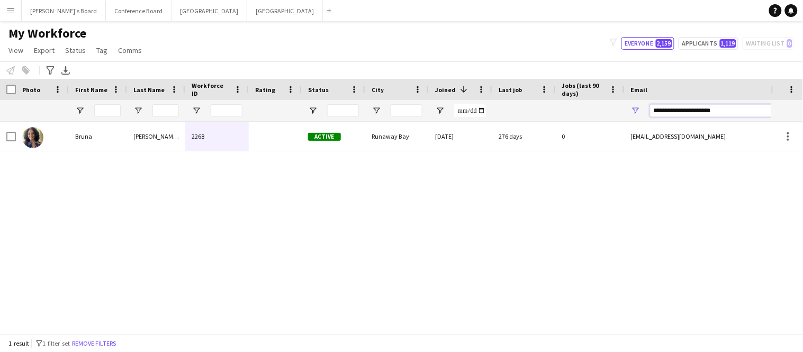
click at [732, 112] on input "**********" at bounding box center [740, 110] width 180 height 13
type input "*"
paste input "**********"
click at [735, 115] on input "**********" at bounding box center [740, 110] width 180 height 13
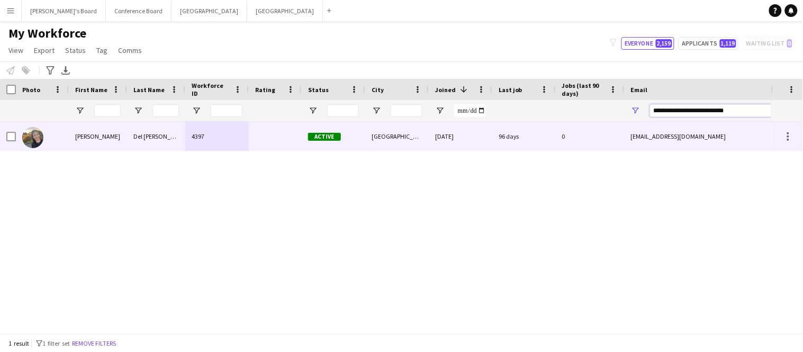
type input "**********"
click at [100, 139] on div "[PERSON_NAME]" at bounding box center [98, 136] width 58 height 29
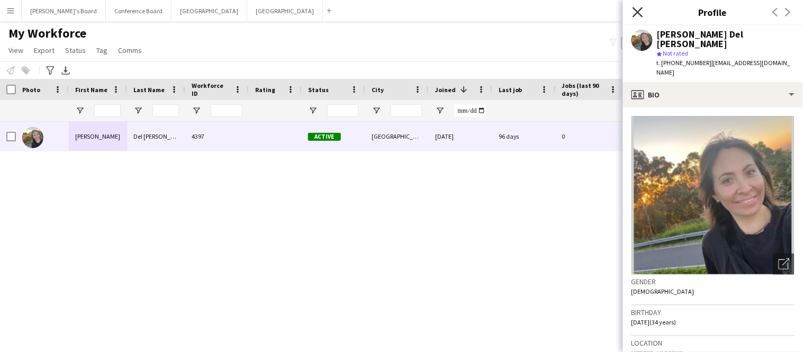
click at [639, 10] on icon "Close pop-in" at bounding box center [638, 12] width 10 height 10
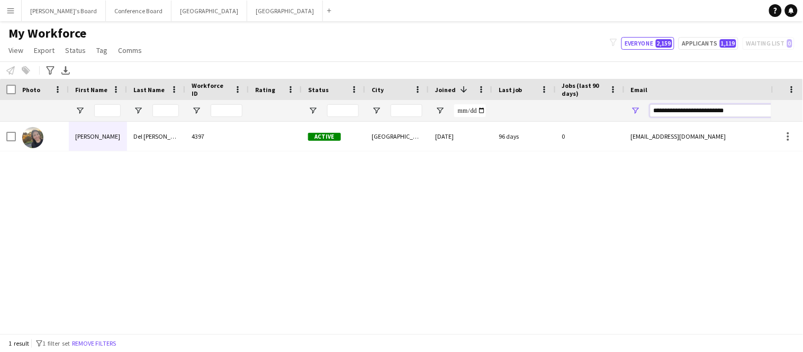
drag, startPoint x: 743, startPoint y: 110, endPoint x: 495, endPoint y: 116, distance: 248.5
click at [495, 116] on div at bounding box center [574, 110] width 1148 height 21
click at [174, 111] on input "Last Name Filter Input" at bounding box center [166, 110] width 26 height 13
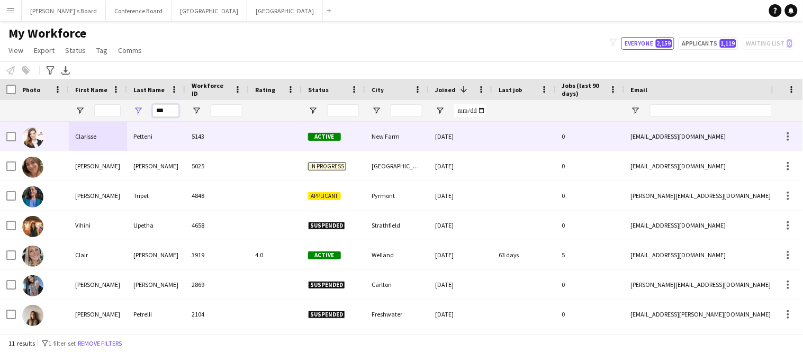
type input "***"
click at [148, 139] on div "Petteni" at bounding box center [156, 136] width 58 height 29
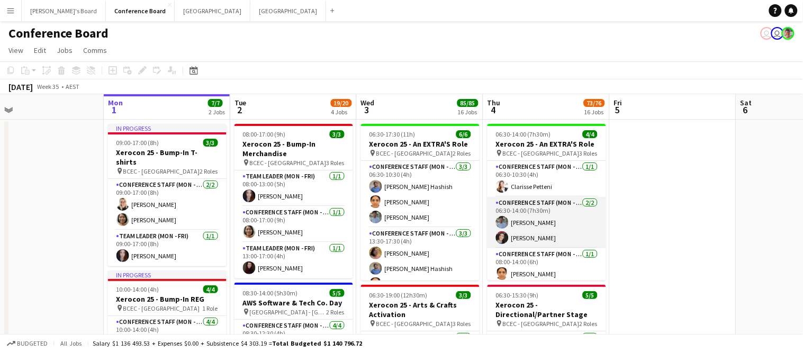
scroll to position [0, 276]
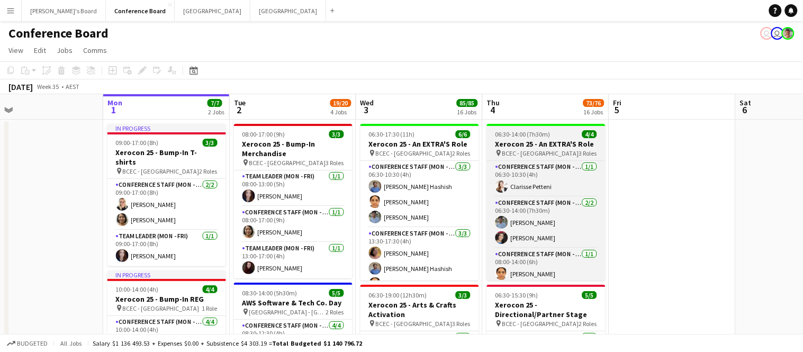
click at [563, 146] on h3 "Xerocon 25 - An EXTRA'S Role" at bounding box center [546, 144] width 119 height 10
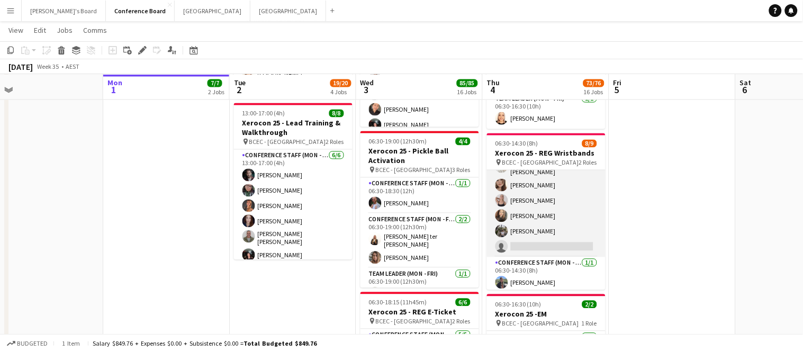
scroll to position [473, 0]
click at [565, 210] on app-card-role "Conference Staff (Mon - Fri) 48I 1A 7/8 06:30-10:30 (4h) Manish Yadav Russ Gall…" at bounding box center [546, 183] width 119 height 147
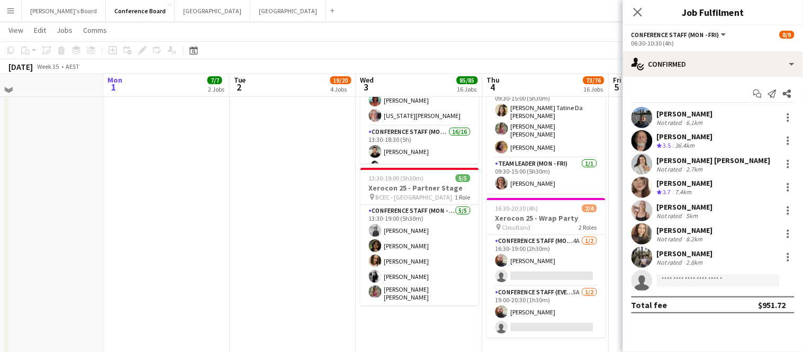
scroll to position [1928, 0]
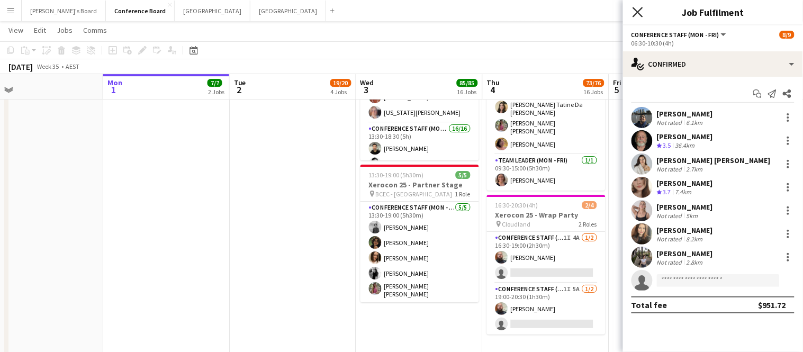
click at [637, 14] on icon at bounding box center [638, 12] width 10 height 10
